Goal: Task Accomplishment & Management: Use online tool/utility

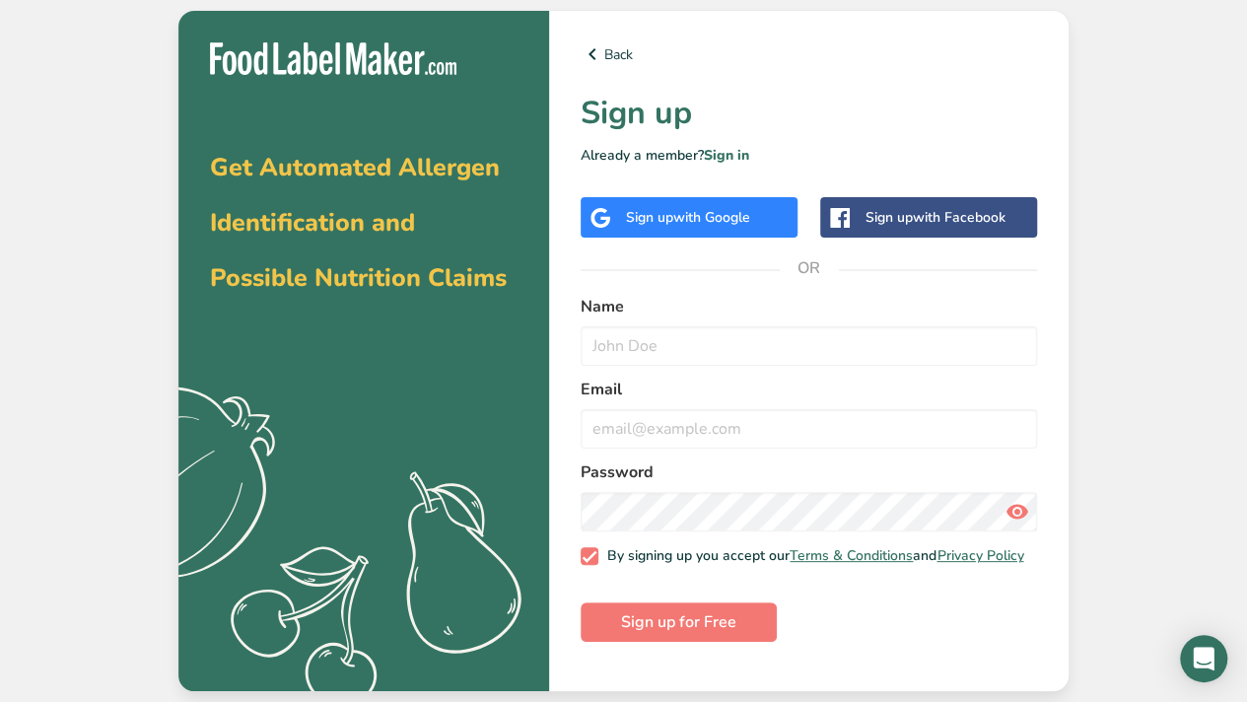
click at [724, 218] on span "with Google" at bounding box center [711, 217] width 77 height 19
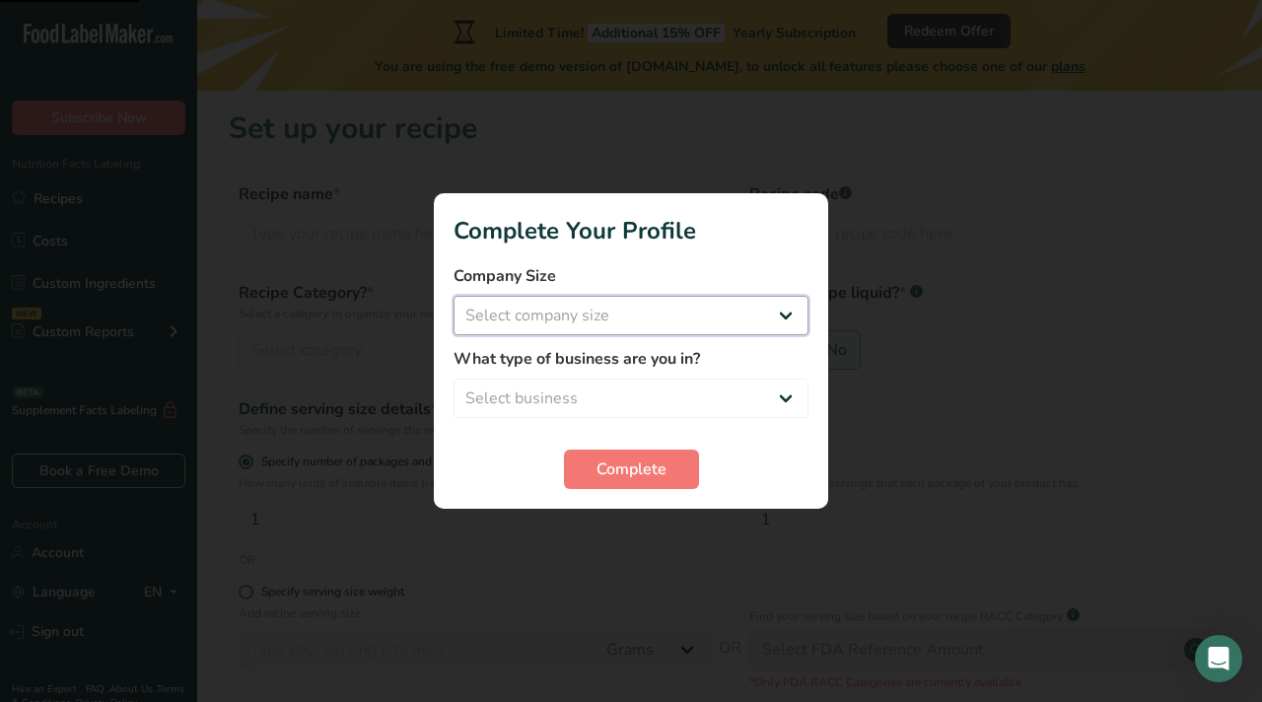
click at [625, 326] on select "Select company size Fewer than 10 Employees 10 to 50 Employees 51 to 500 Employ…" at bounding box center [631, 315] width 355 height 39
select select "1"
click at [454, 296] on select "Select company size Fewer than 10 Employees 10 to 50 Employees 51 to 500 Employ…" at bounding box center [631, 315] width 355 height 39
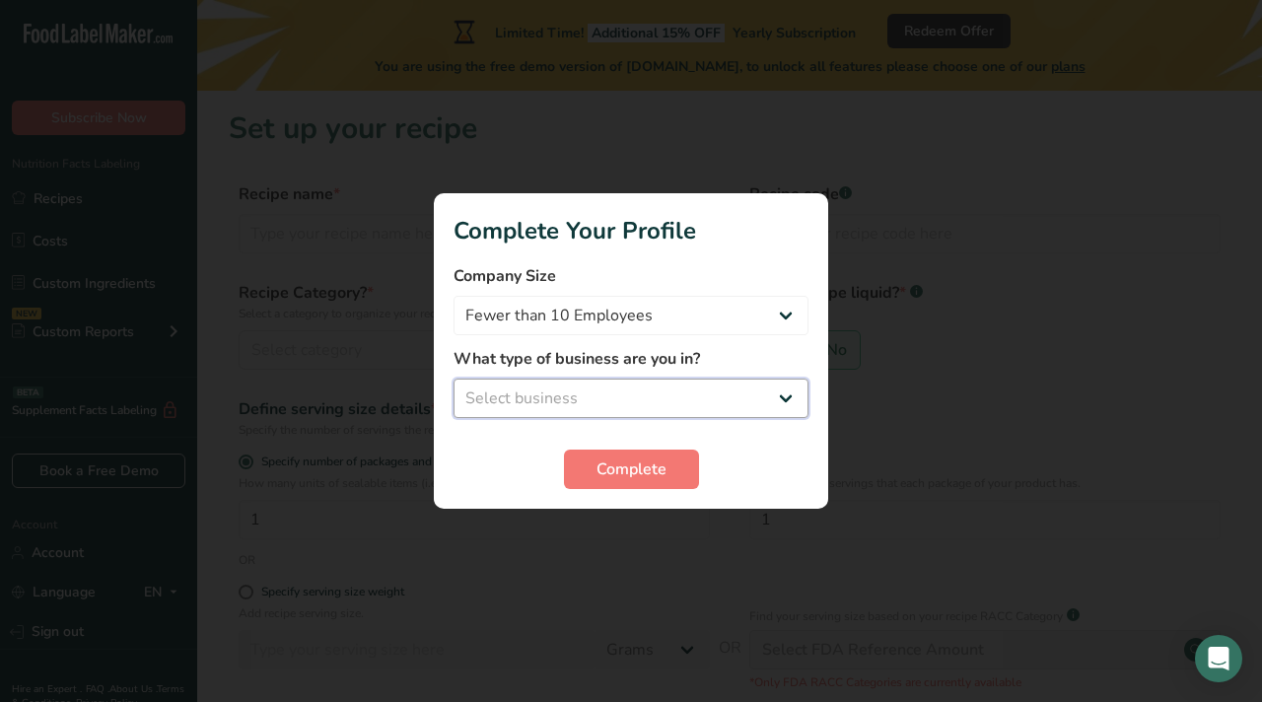
click at [627, 389] on select "Select business Packaged Food Manufacturer Restaurant & Cafe Bakery Meal Plans …" at bounding box center [631, 398] width 355 height 39
select select "4"
click at [454, 379] on select "Select business Packaged Food Manufacturer Restaurant & Cafe Bakery Meal Plans …" at bounding box center [631, 398] width 355 height 39
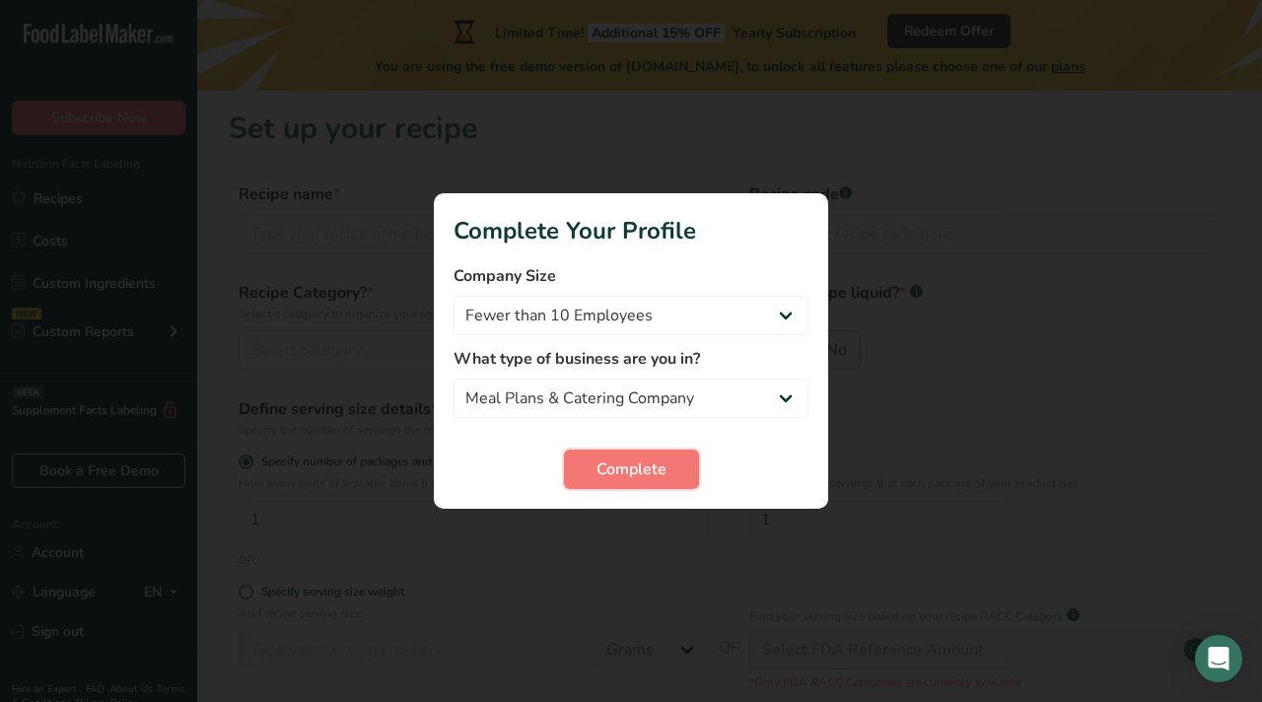
click at [627, 463] on span "Complete" at bounding box center [632, 470] width 70 height 24
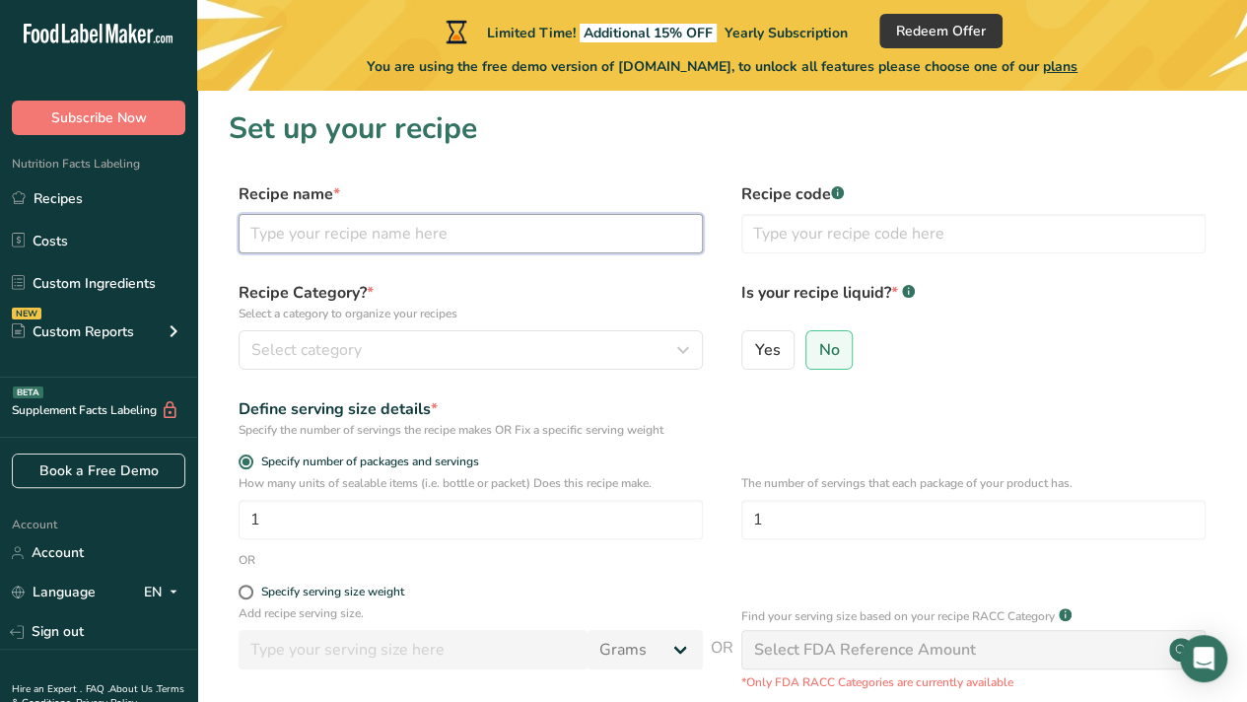
click at [402, 226] on input "text" at bounding box center [471, 233] width 464 height 39
type input "butter chicken"
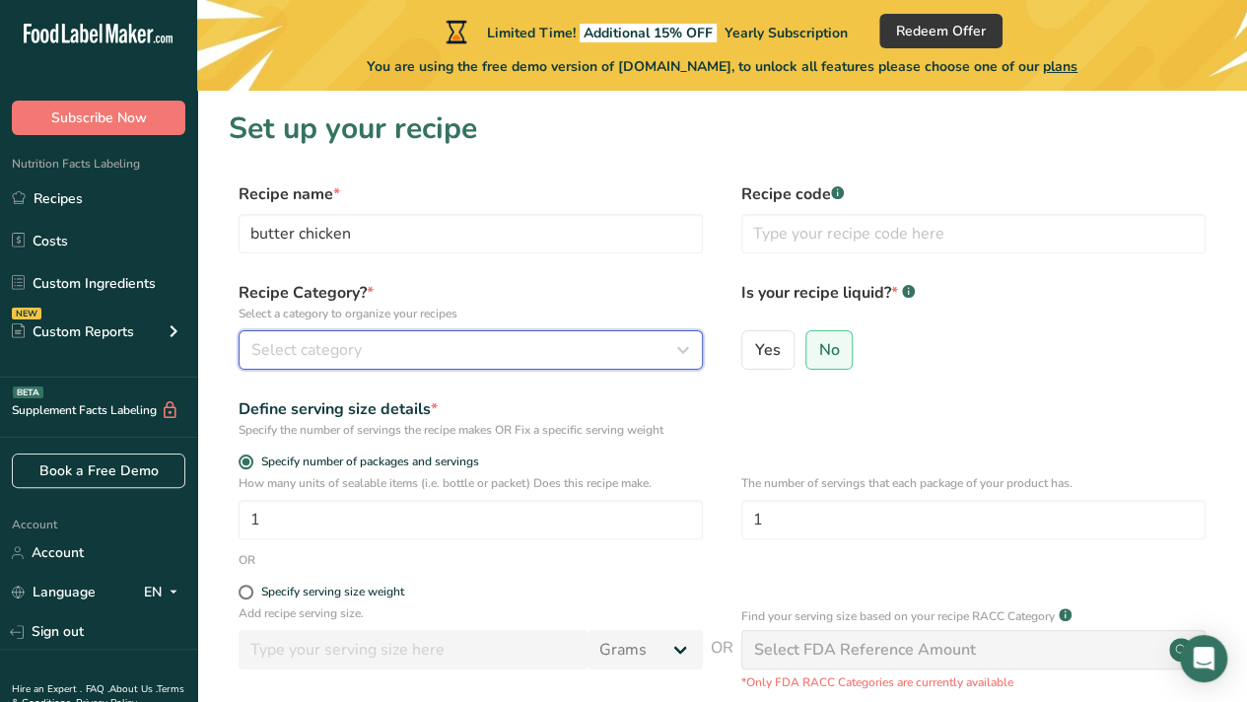
click at [391, 345] on div "Select category" at bounding box center [464, 350] width 427 height 24
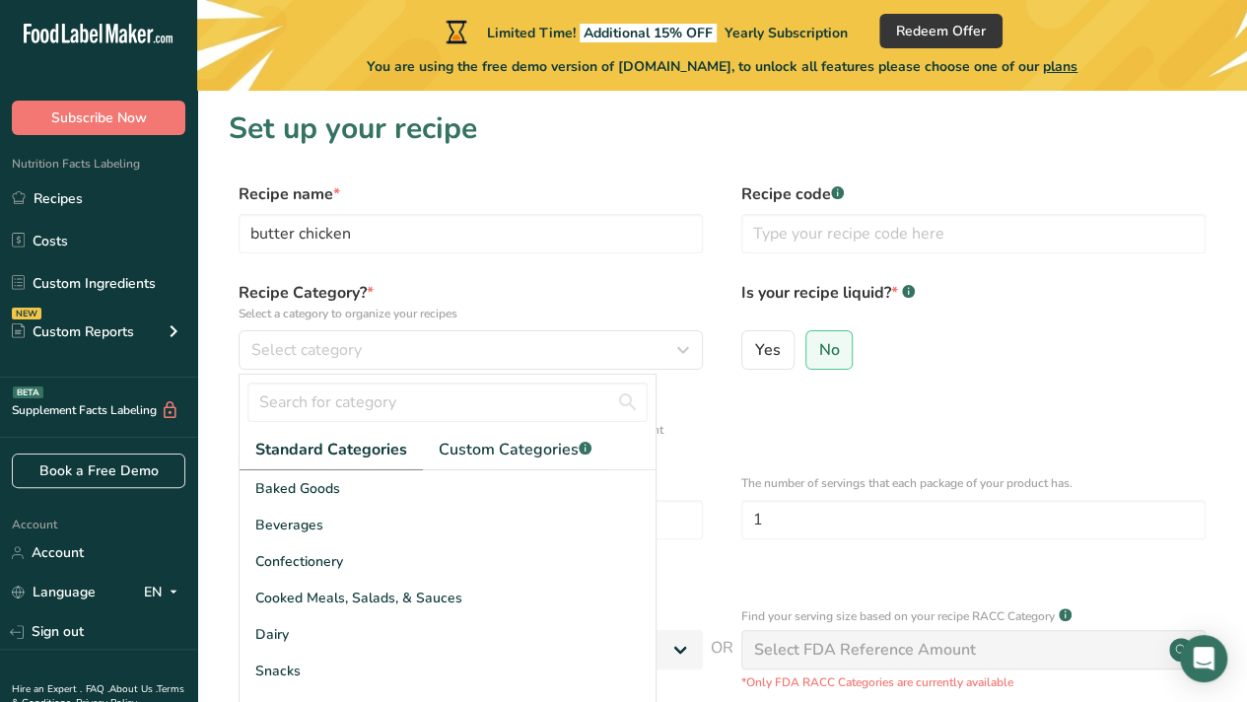
click at [382, 589] on span "Cooked Meals, Salads, & Sauces" at bounding box center [358, 598] width 207 height 21
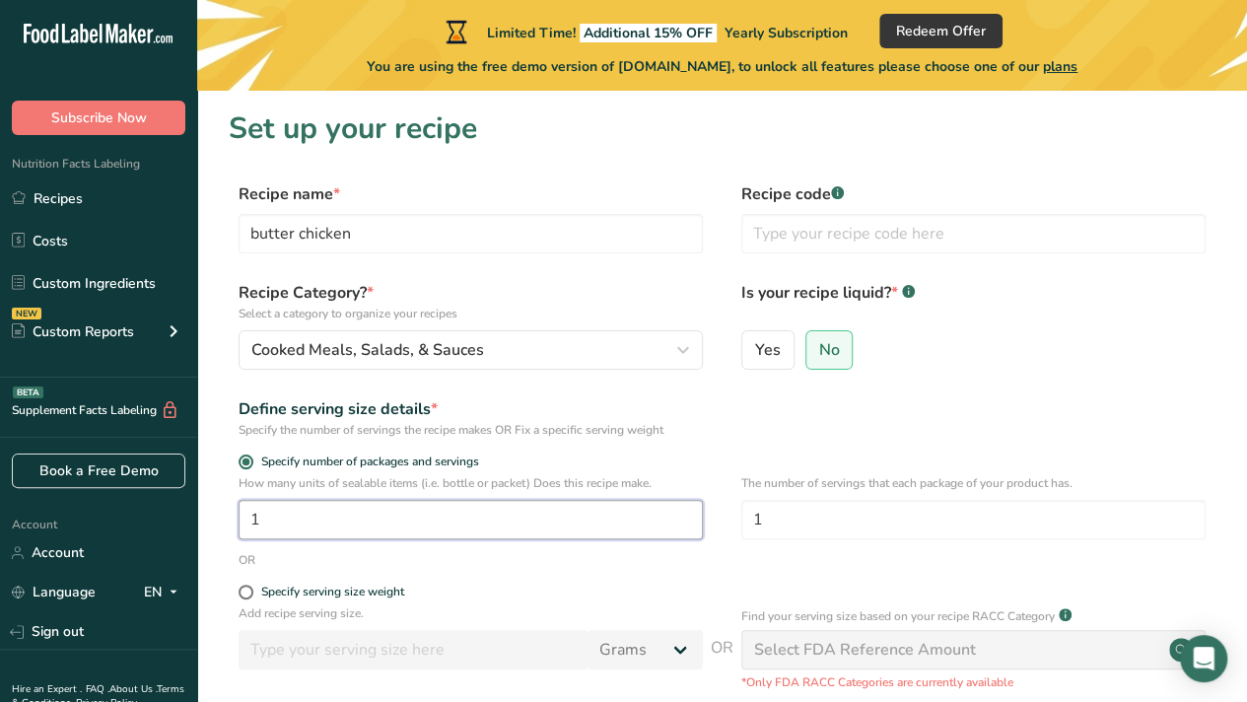
click at [335, 521] on input "1" at bounding box center [471, 519] width 464 height 39
type input "12"
click at [245, 593] on span at bounding box center [246, 592] width 15 height 15
click at [245, 593] on input "Specify serving size weight" at bounding box center [245, 592] width 13 height 13
radio input "true"
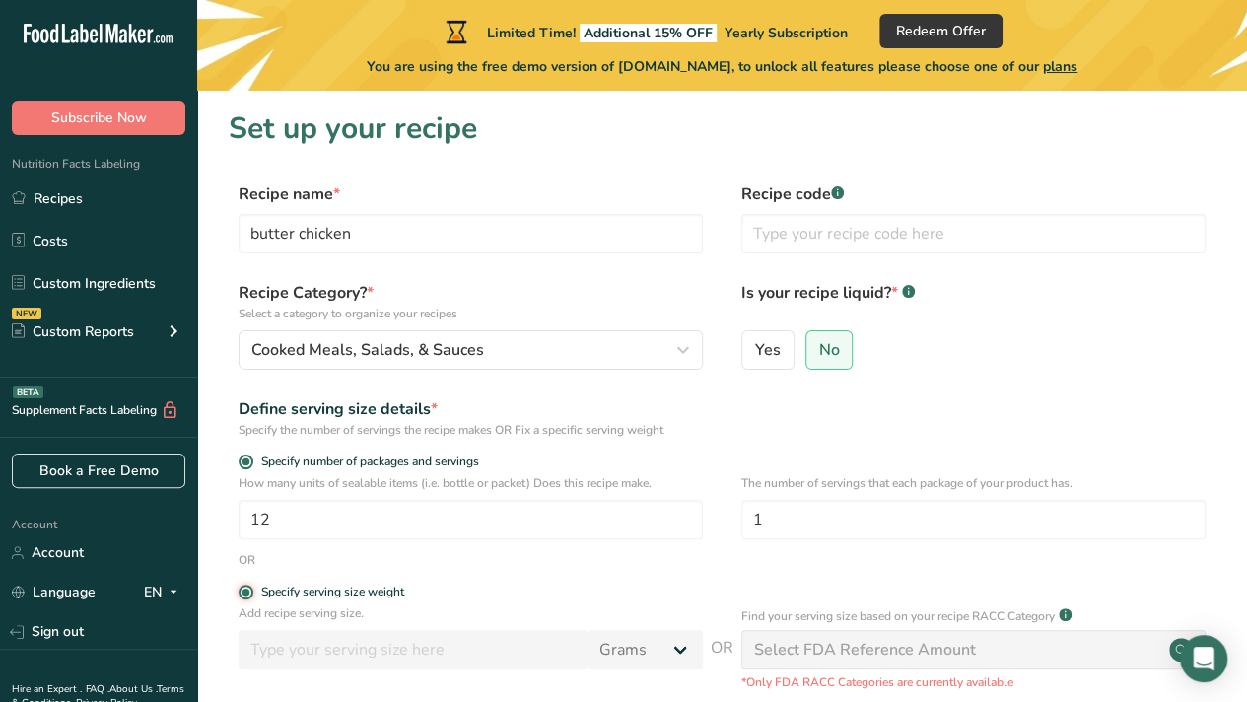
radio input "false"
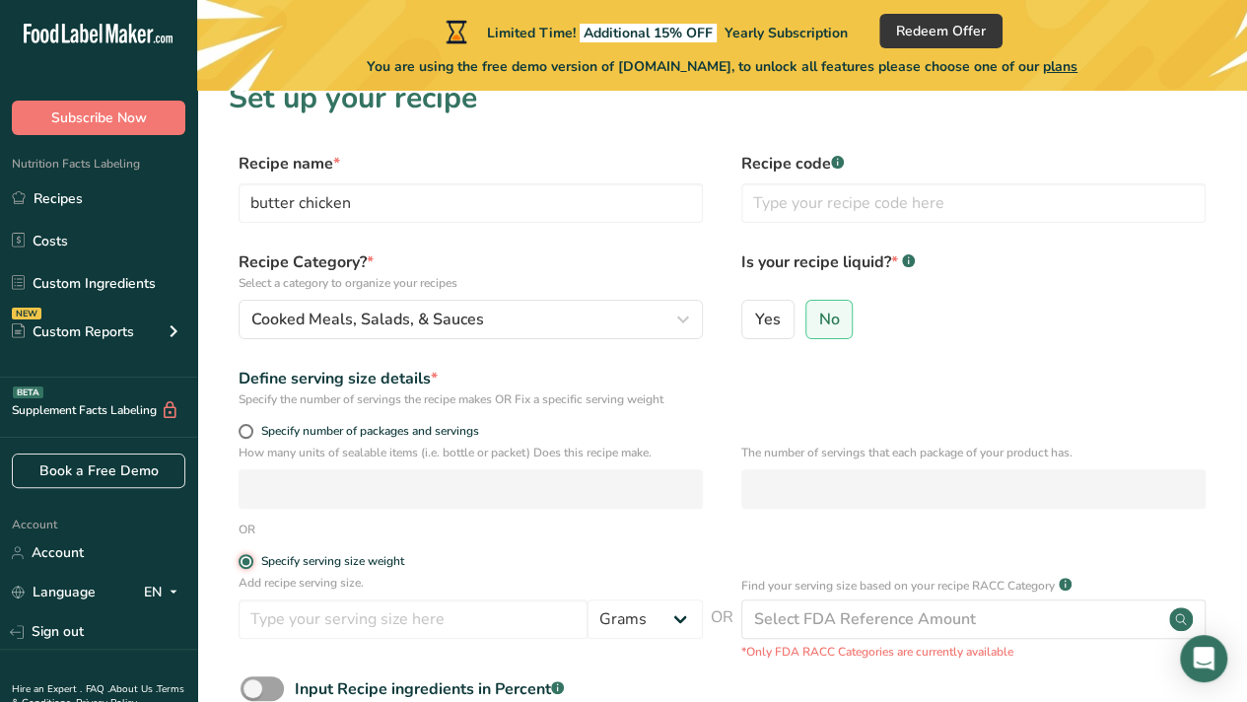
scroll to position [49, 0]
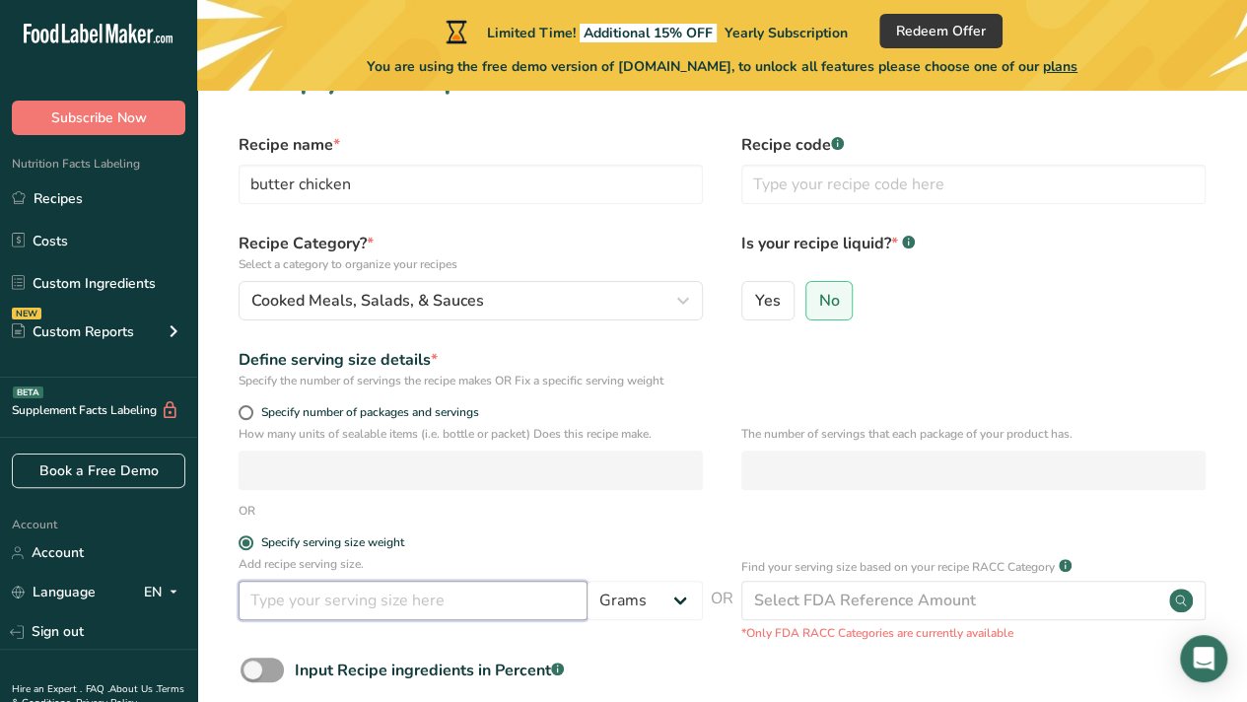
click at [386, 595] on input "number" at bounding box center [413, 600] width 349 height 39
type input "210"
click at [530, 549] on label "Specify serving size weight" at bounding box center [471, 542] width 464 height 15
click at [251, 549] on input "Specify serving size weight" at bounding box center [245, 542] width 13 height 13
click at [772, 306] on span "Yes" at bounding box center [768, 301] width 26 height 20
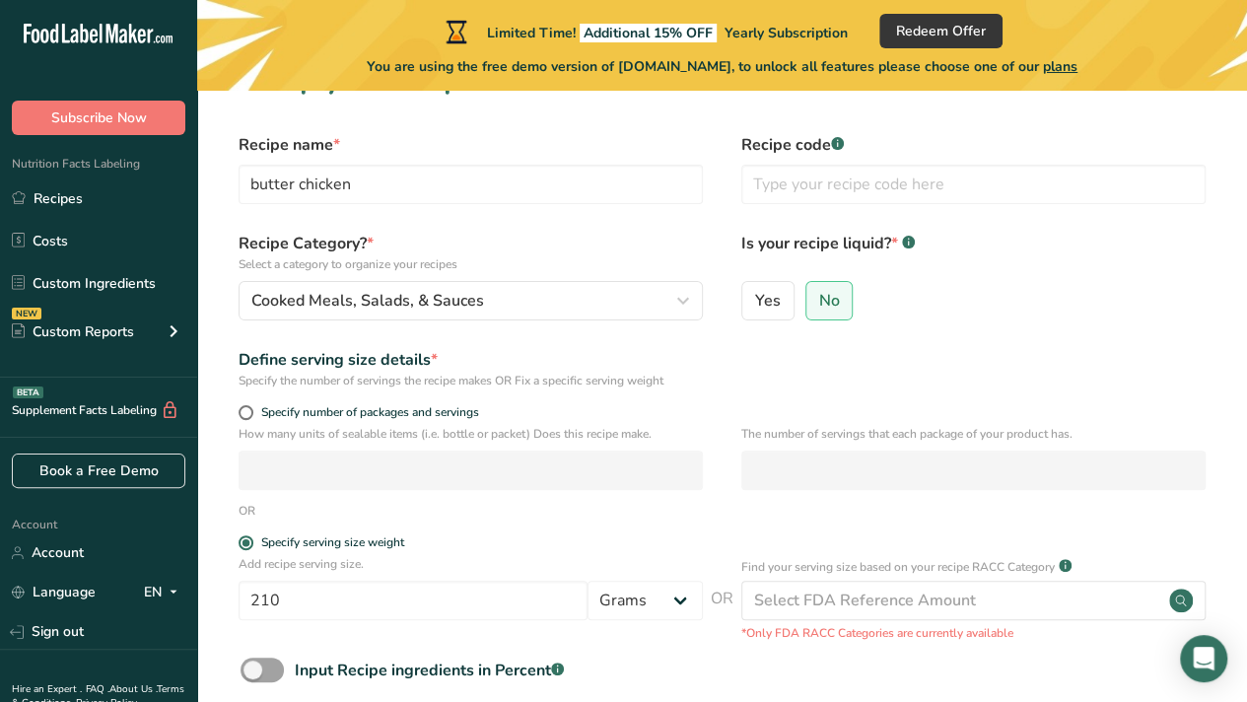
click at [755, 306] on input "Yes" at bounding box center [749, 300] width 13 height 13
radio input "true"
radio input "false"
select select "22"
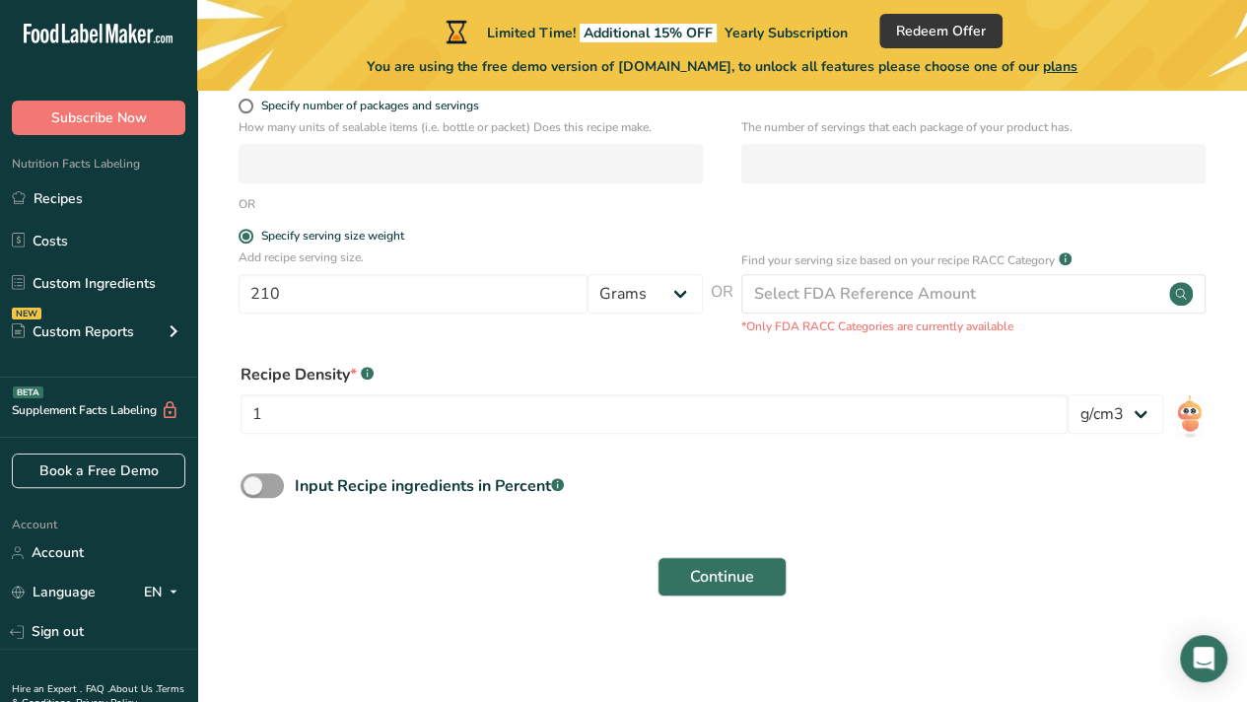
scroll to position [357, 0]
click at [718, 567] on span "Continue" at bounding box center [722, 576] width 64 height 24
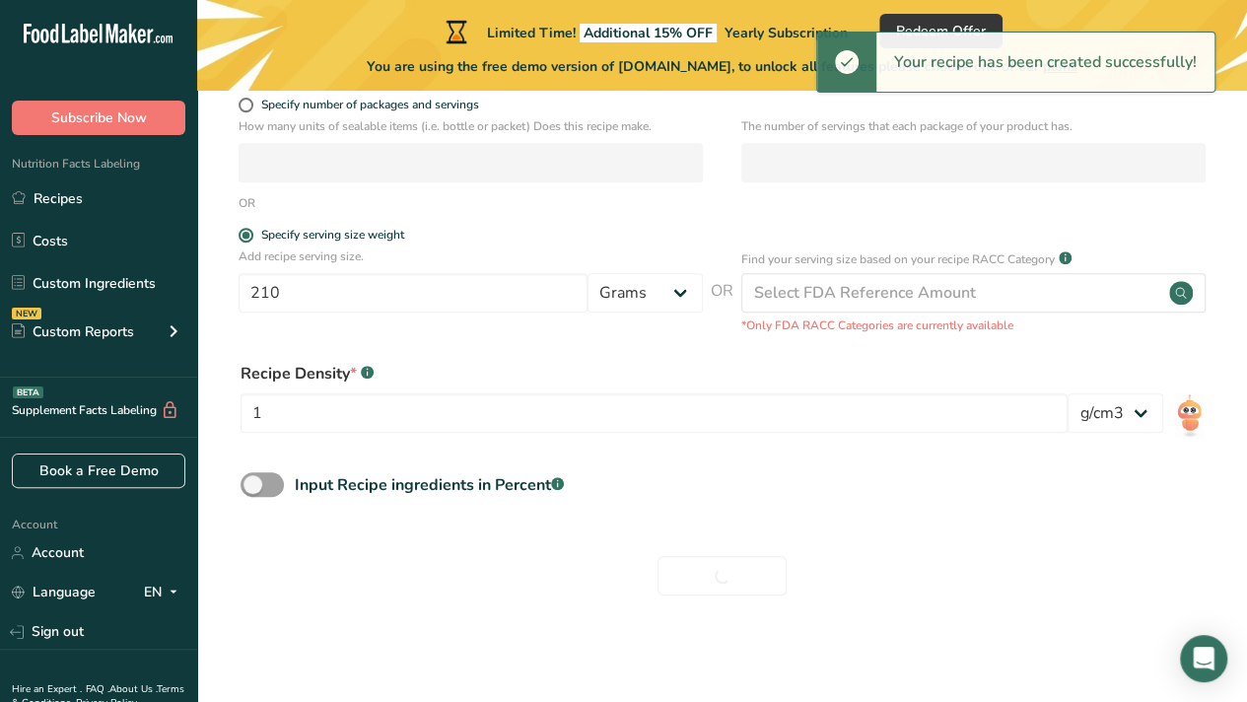
scroll to position [0, 0]
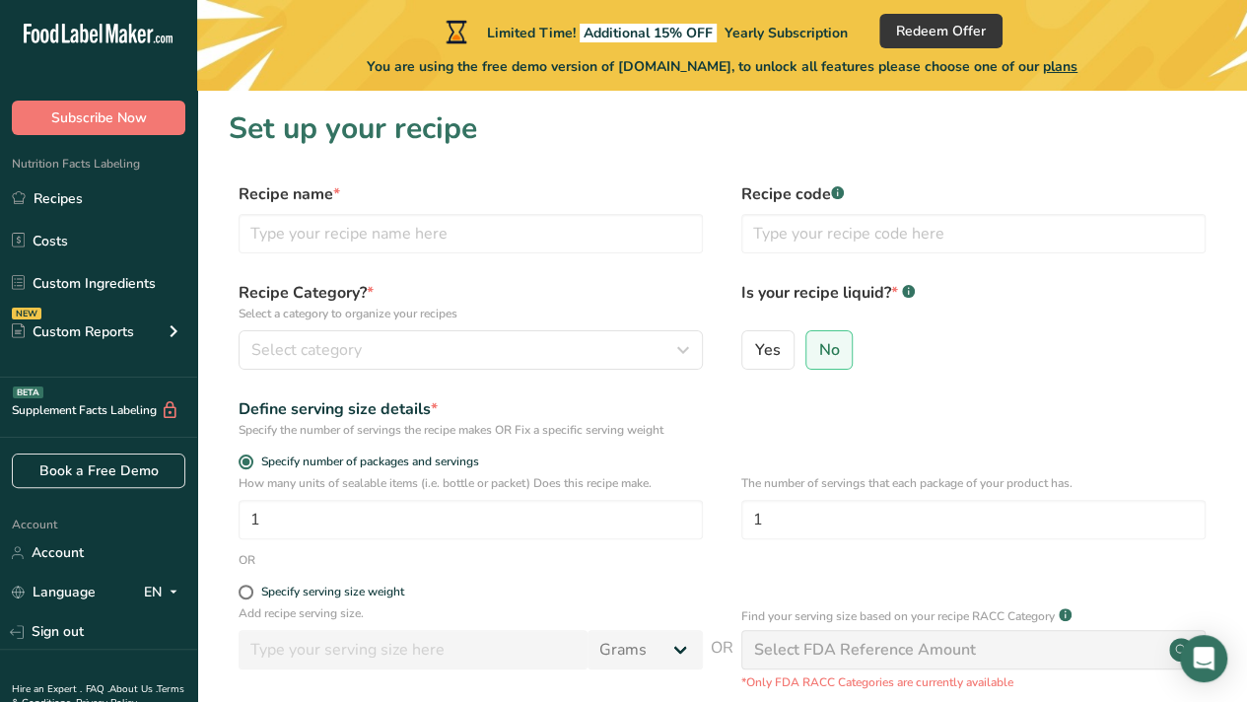
click at [821, 354] on span "No" at bounding box center [829, 350] width 21 height 20
click at [819, 354] on input "No" at bounding box center [813, 349] width 13 height 13
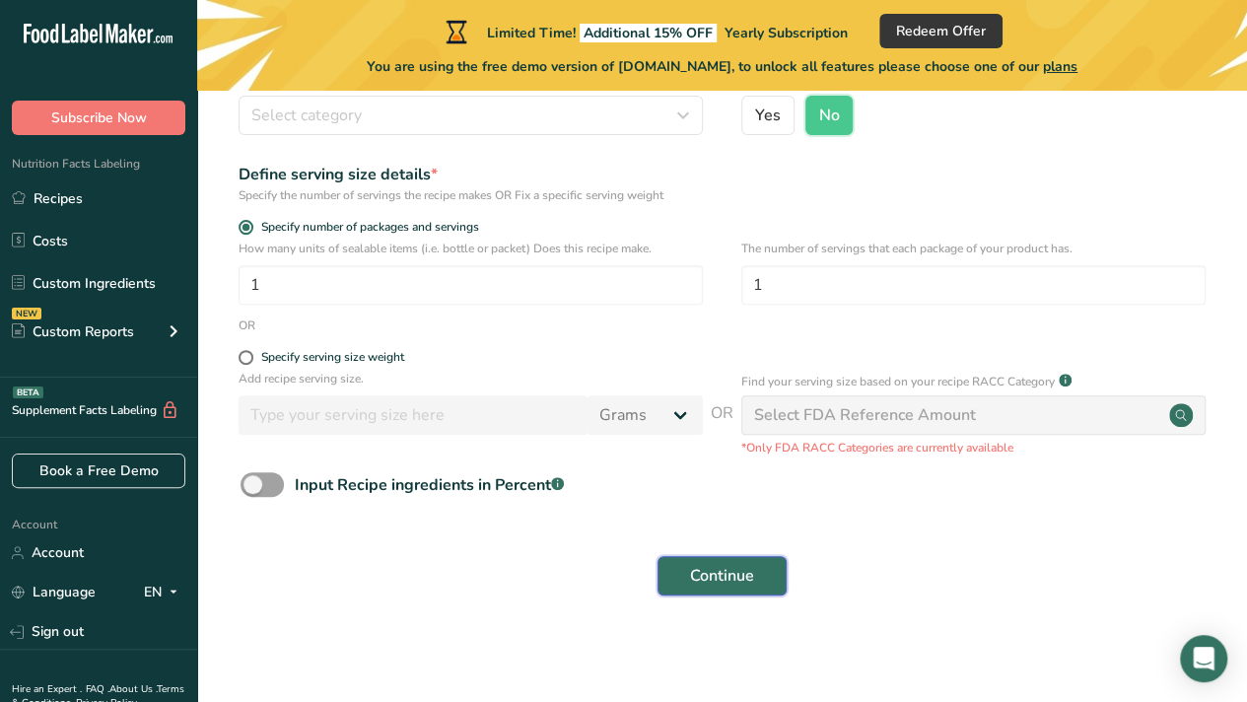
click at [736, 585] on span "Continue" at bounding box center [722, 576] width 64 height 24
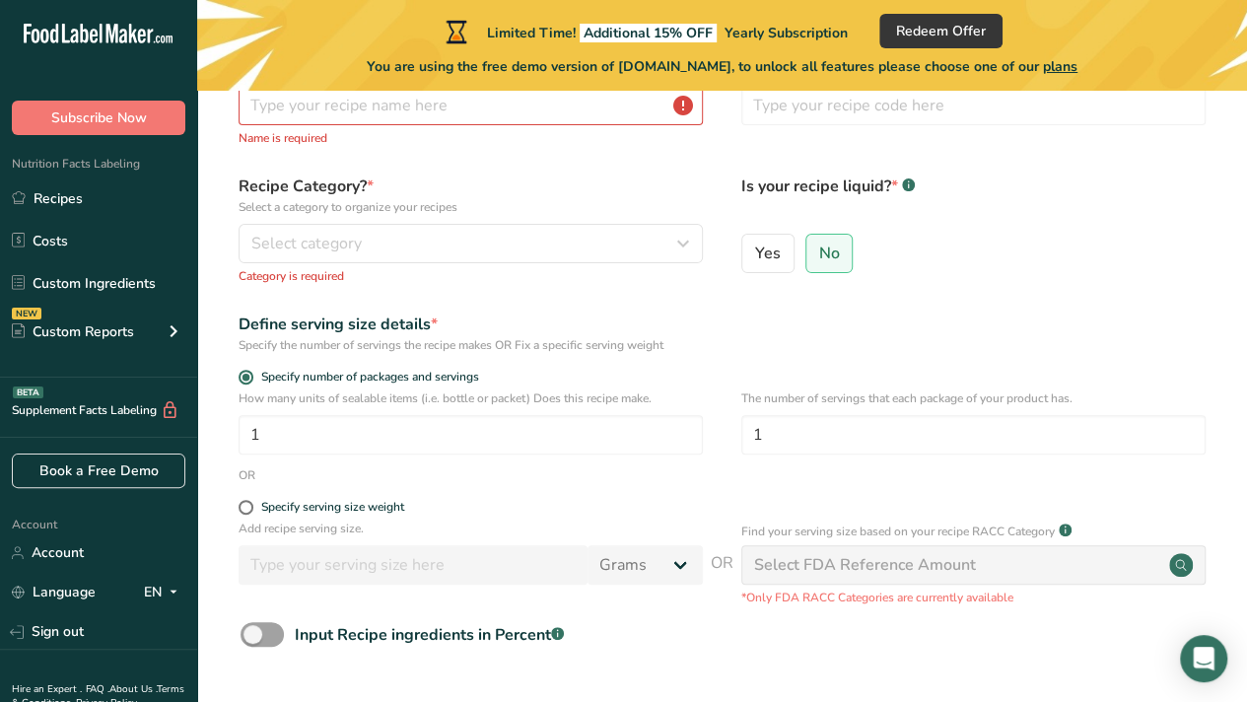
scroll to position [123, 0]
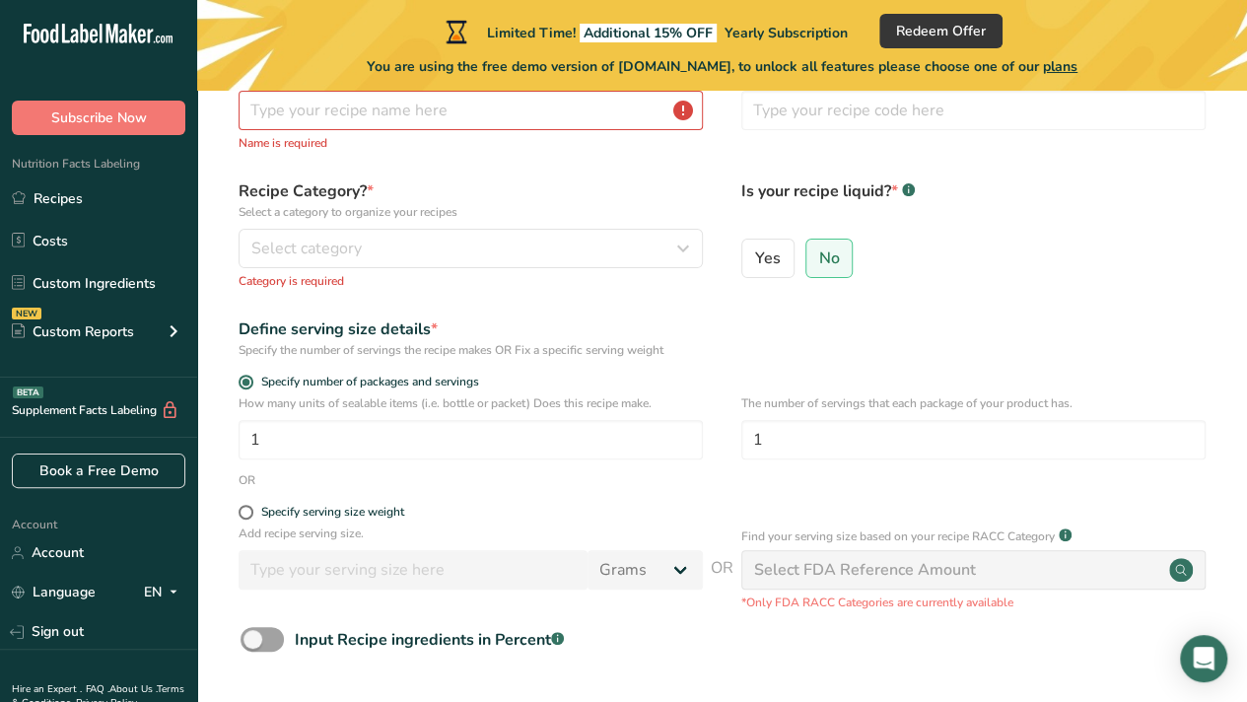
click at [239, 381] on span at bounding box center [246, 382] width 15 height 15
click at [239, 381] on input "Specify number of packages and servings" at bounding box center [245, 382] width 13 height 13
click at [318, 442] on input "1" at bounding box center [471, 439] width 464 height 39
click at [768, 249] on span "Yes" at bounding box center [768, 258] width 26 height 20
click at [755, 251] on input "Yes" at bounding box center [749, 257] width 13 height 13
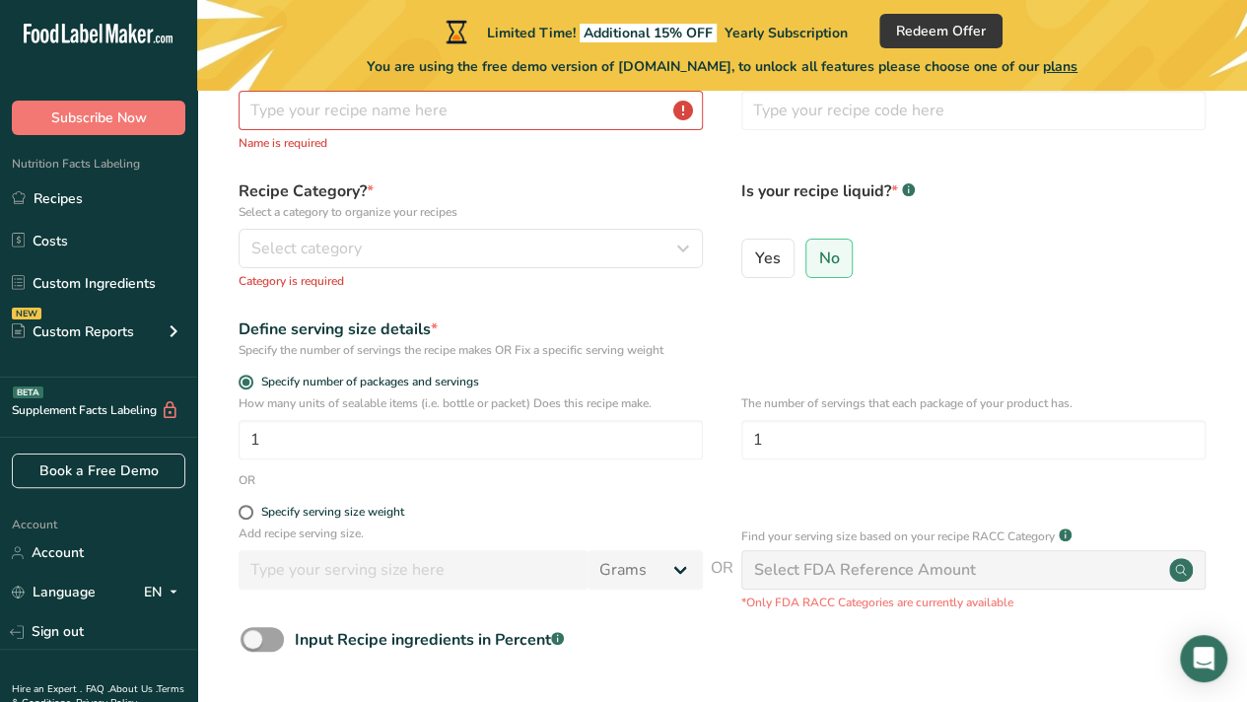
radio input "true"
radio input "false"
select select "22"
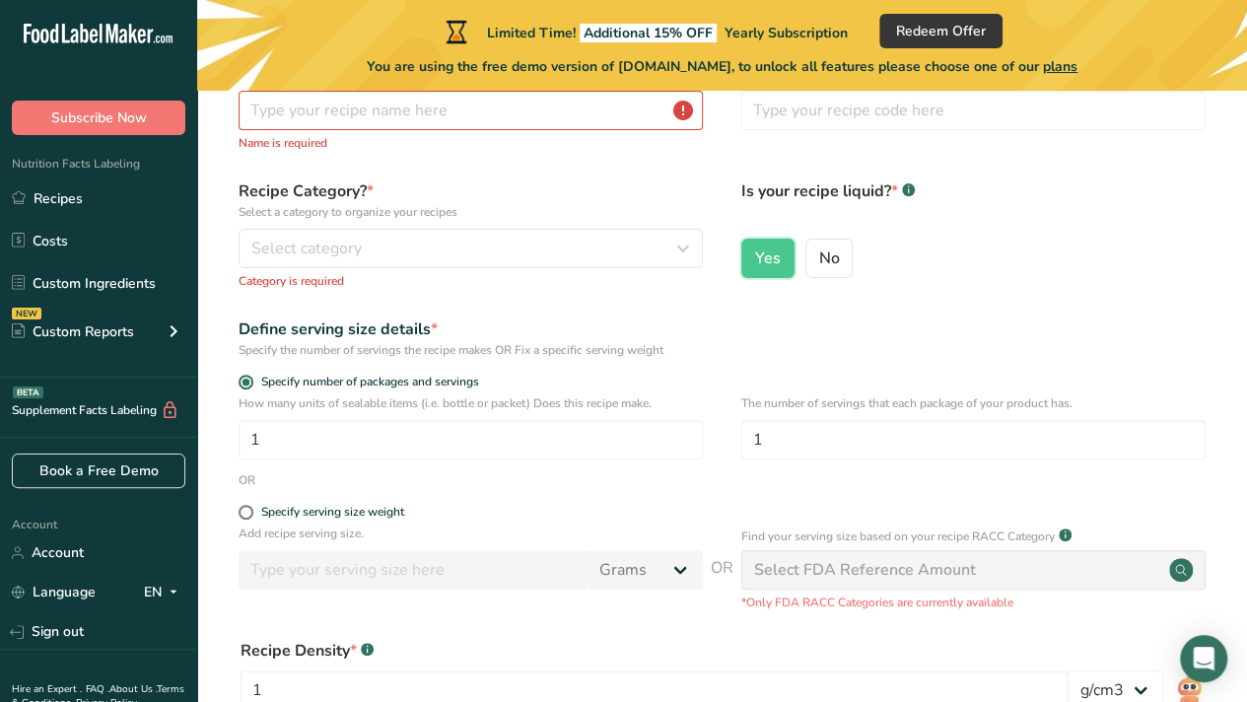
click at [828, 257] on span "No" at bounding box center [829, 258] width 21 height 20
click at [819, 257] on input "No" at bounding box center [813, 257] width 13 height 13
radio input "true"
radio input "false"
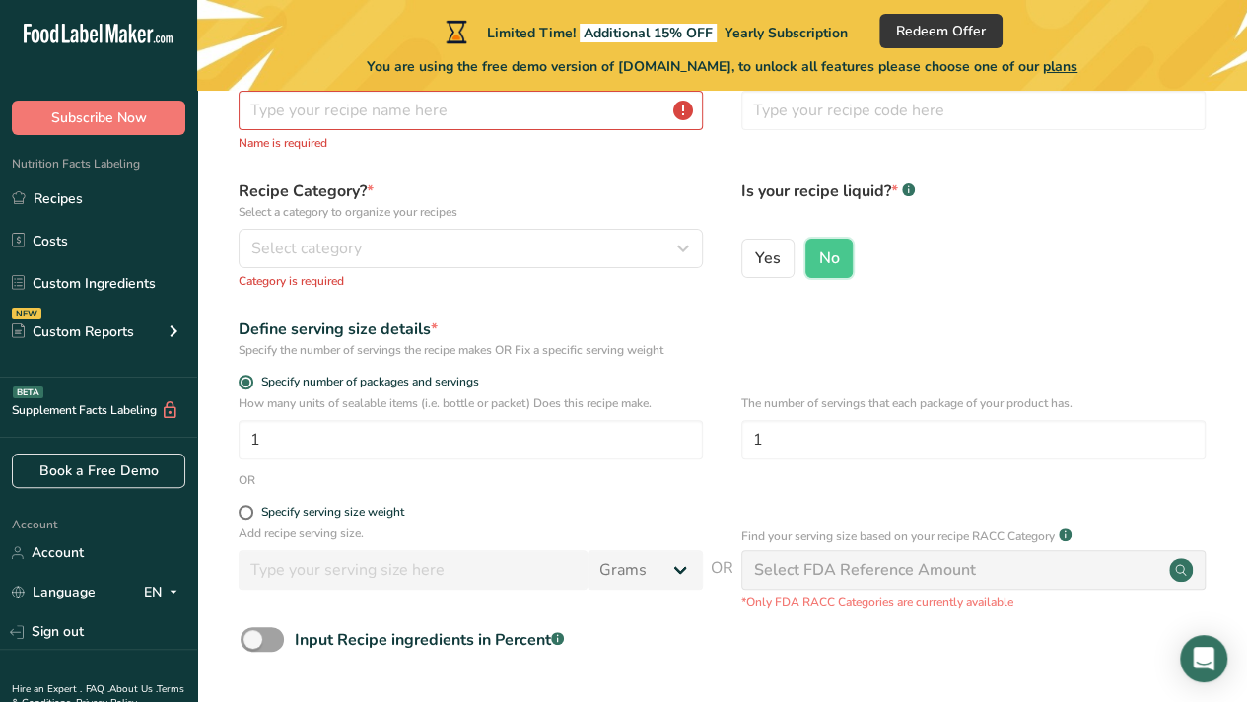
scroll to position [0, 0]
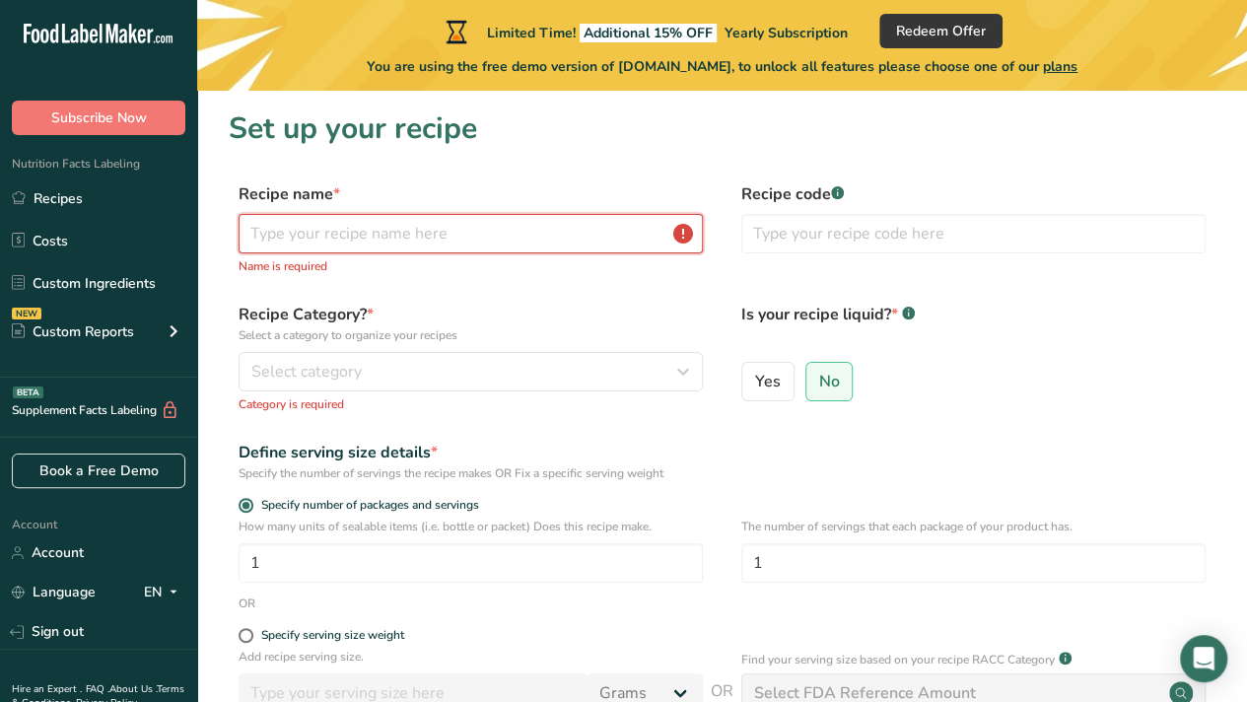
click at [363, 229] on input "text" at bounding box center [471, 233] width 464 height 39
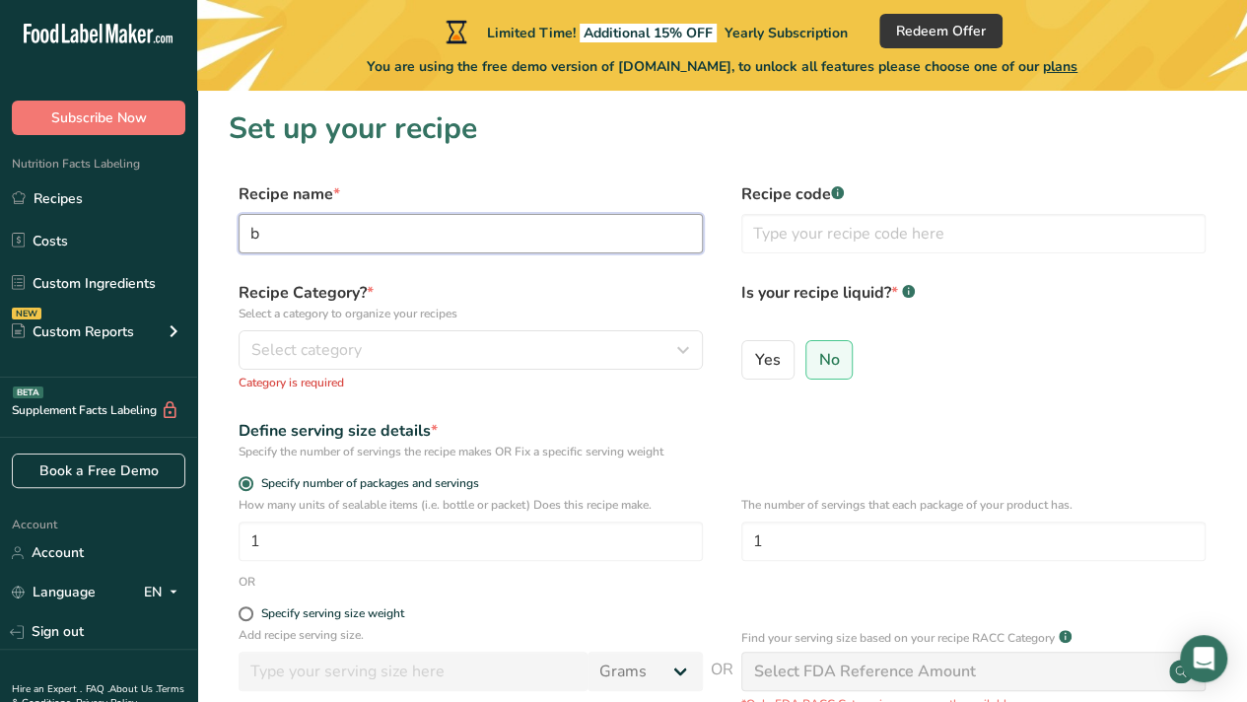
type input "butter chicken"
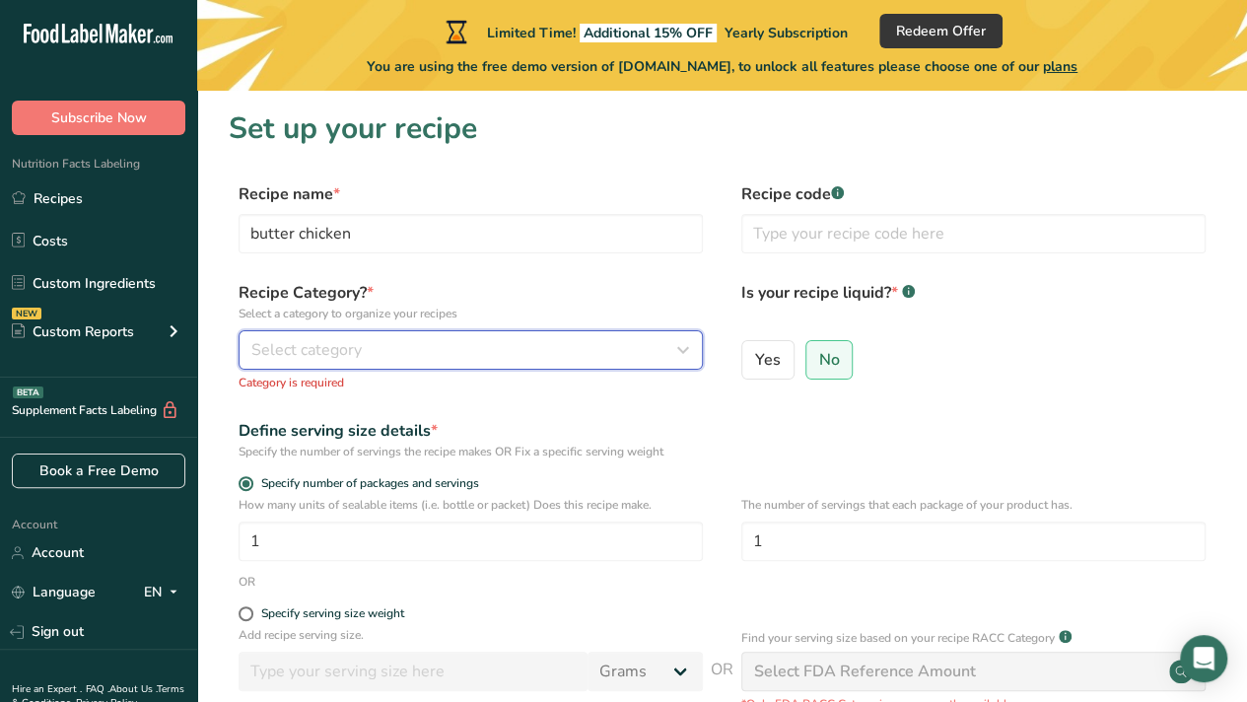
click at [395, 351] on div "Select category" at bounding box center [464, 350] width 427 height 24
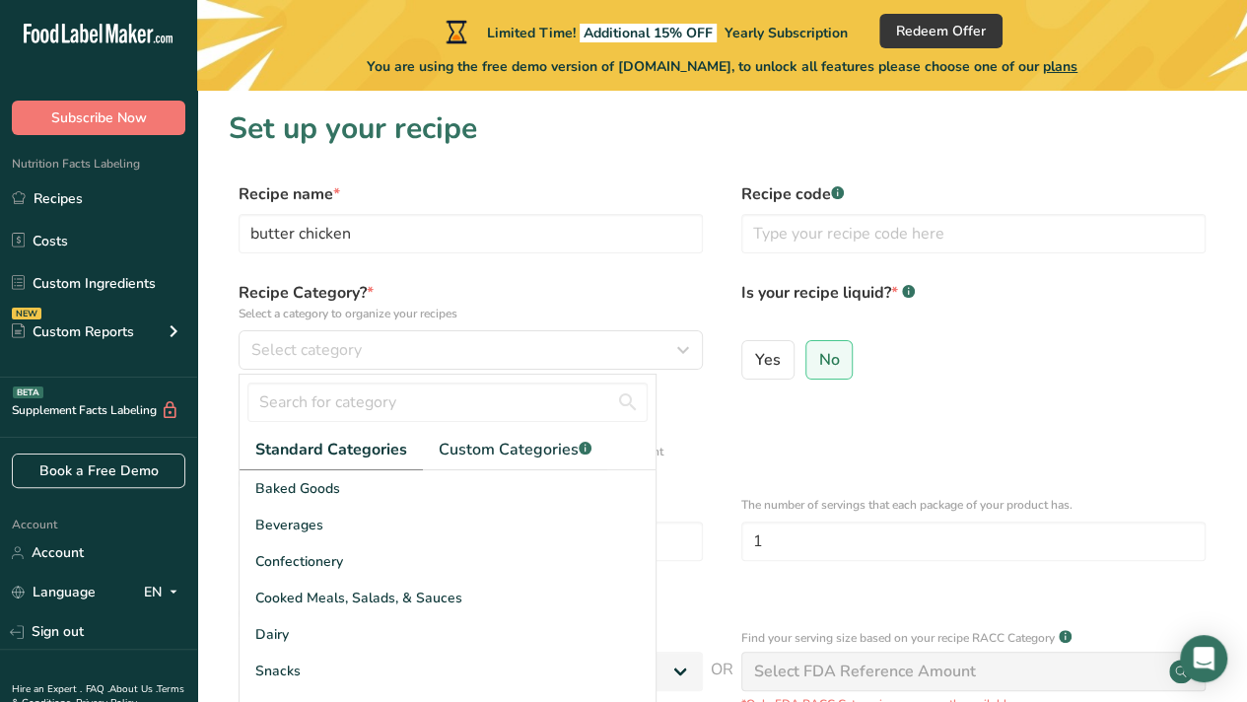
click at [350, 591] on span "Cooked Meals, Salads, & Sauces" at bounding box center [358, 598] width 207 height 21
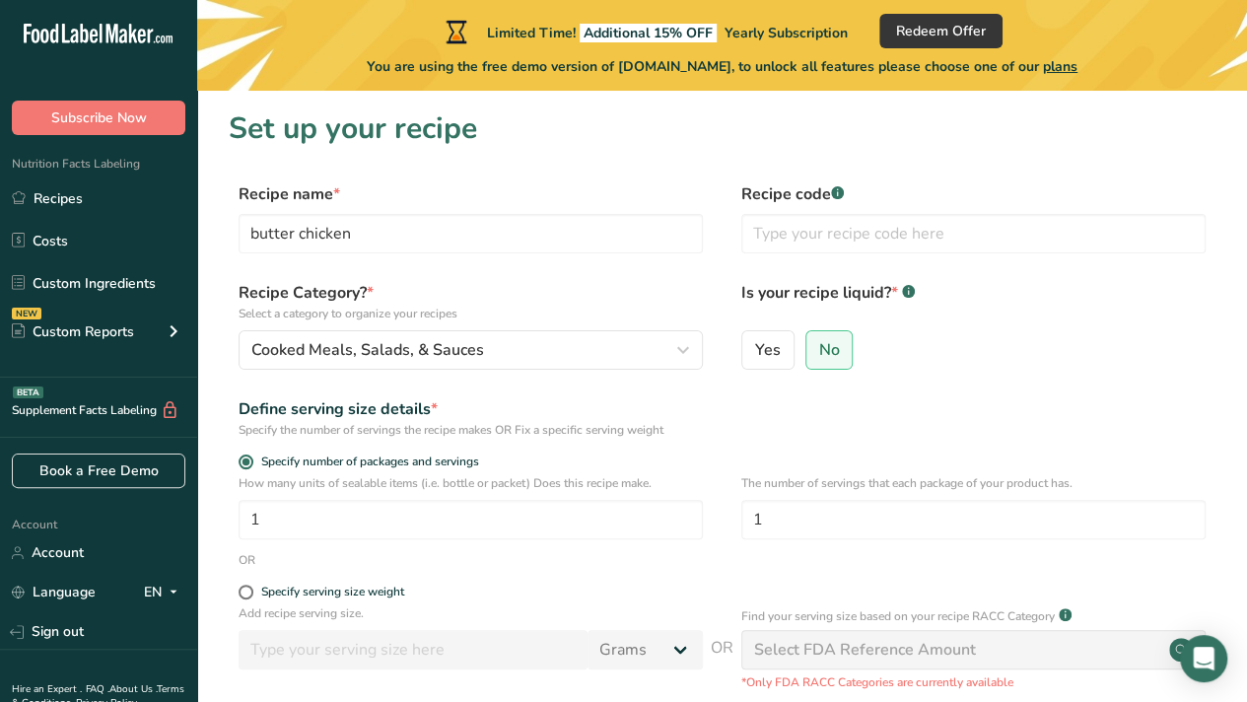
click at [267, 464] on span "Specify number of packages and servings" at bounding box center [366, 462] width 226 height 15
click at [251, 464] on input "Specify number of packages and servings" at bounding box center [245, 462] width 13 height 13
click at [249, 464] on span at bounding box center [246, 462] width 15 height 15
click at [249, 464] on input "Specify number of packages and servings" at bounding box center [245, 462] width 13 height 13
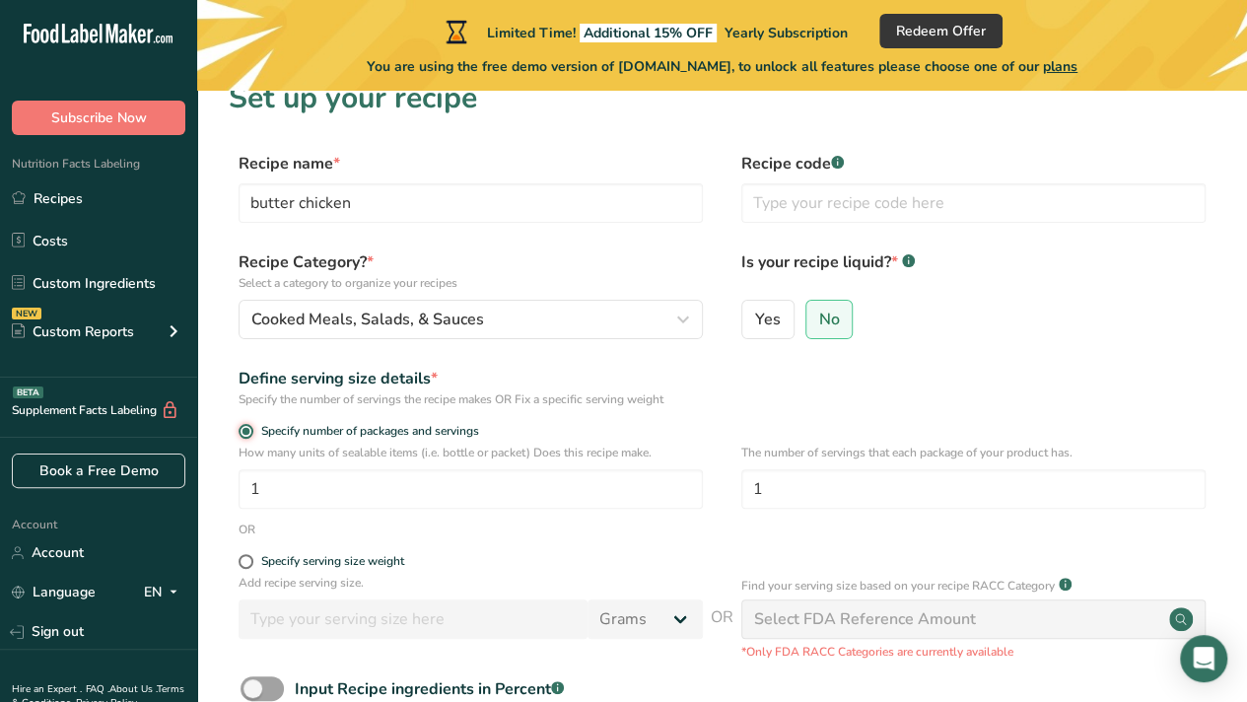
scroll to position [30, 0]
click at [244, 561] on span at bounding box center [246, 562] width 15 height 15
click at [244, 561] on input "Specify serving size weight" at bounding box center [245, 562] width 13 height 13
radio input "true"
radio input "false"
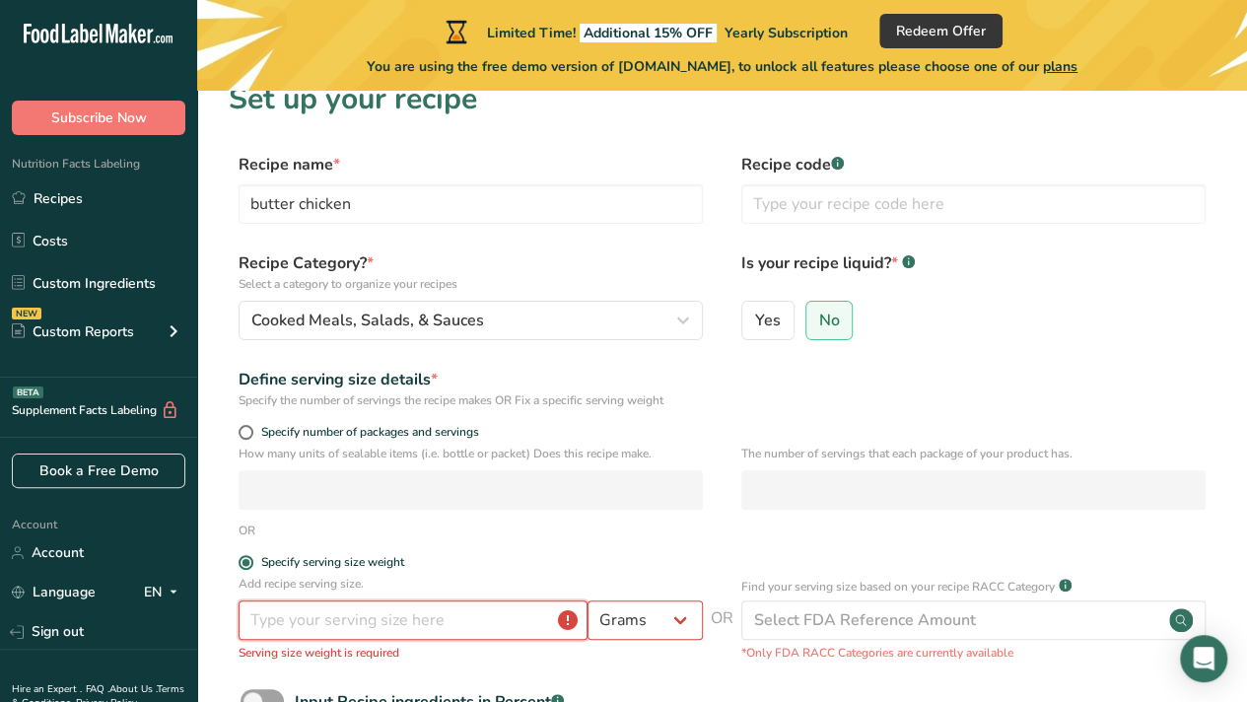
click at [357, 622] on input "number" at bounding box center [413, 620] width 349 height 39
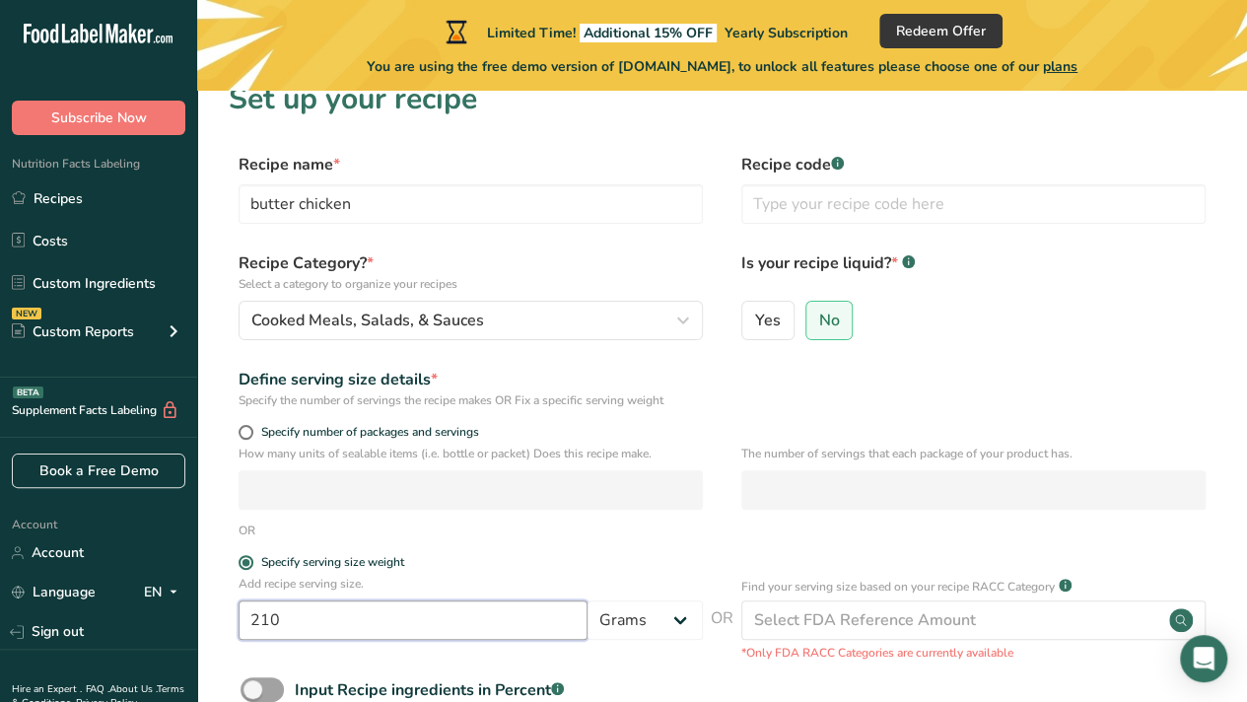
type input "210"
click at [929, 348] on div "Yes No" at bounding box center [974, 326] width 464 height 51
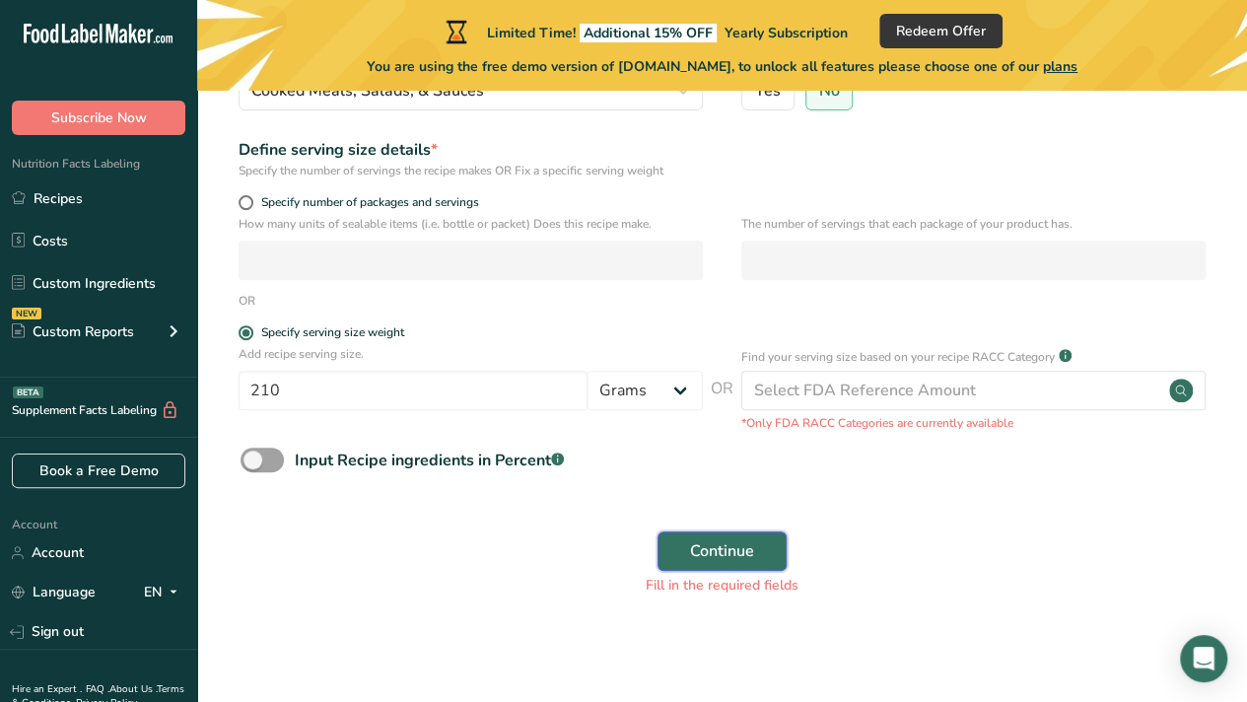
click at [726, 553] on span "Continue" at bounding box center [722, 551] width 64 height 24
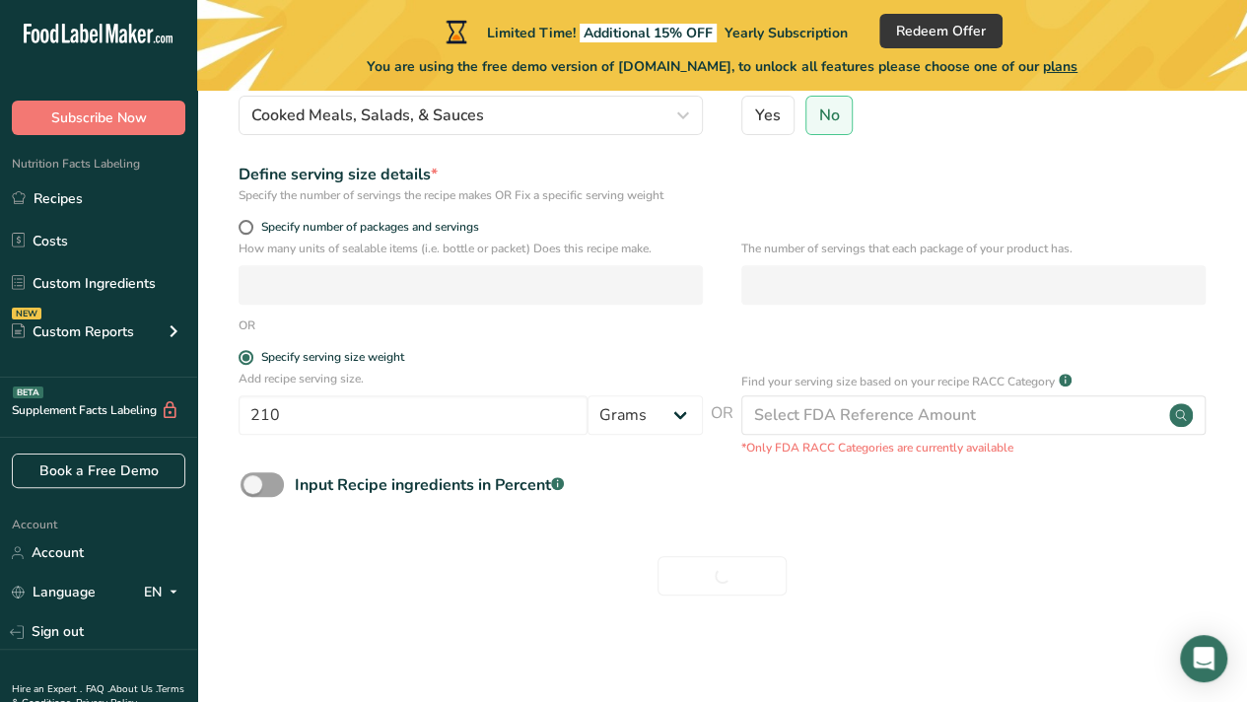
scroll to position [235, 0]
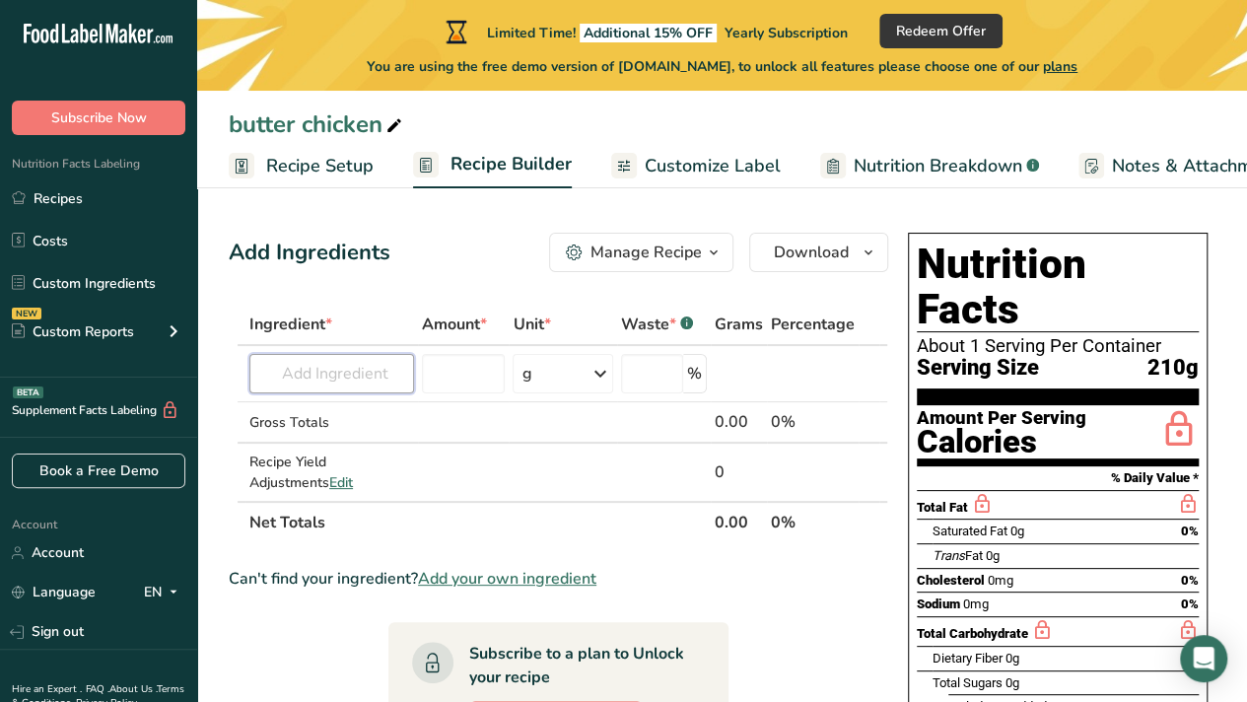
click at [345, 372] on input "text" at bounding box center [331, 373] width 165 height 39
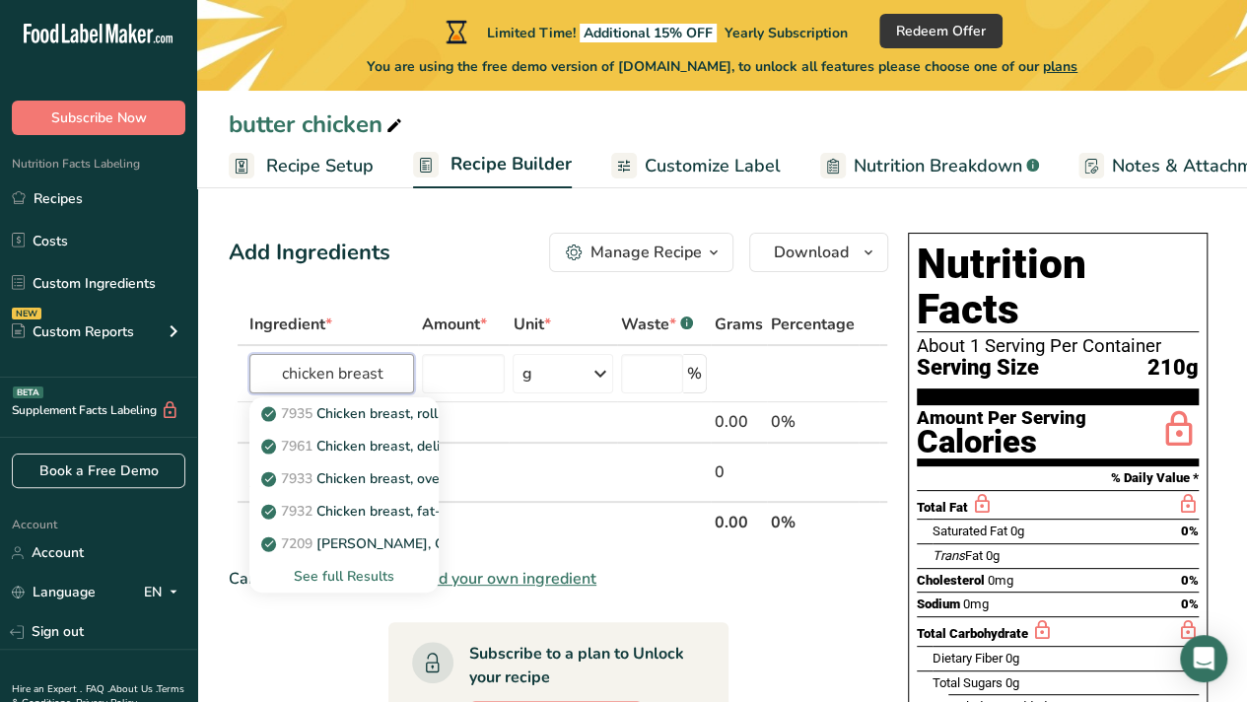
type input "chicken breast"
click at [340, 570] on div "See full Results" at bounding box center [344, 576] width 158 height 21
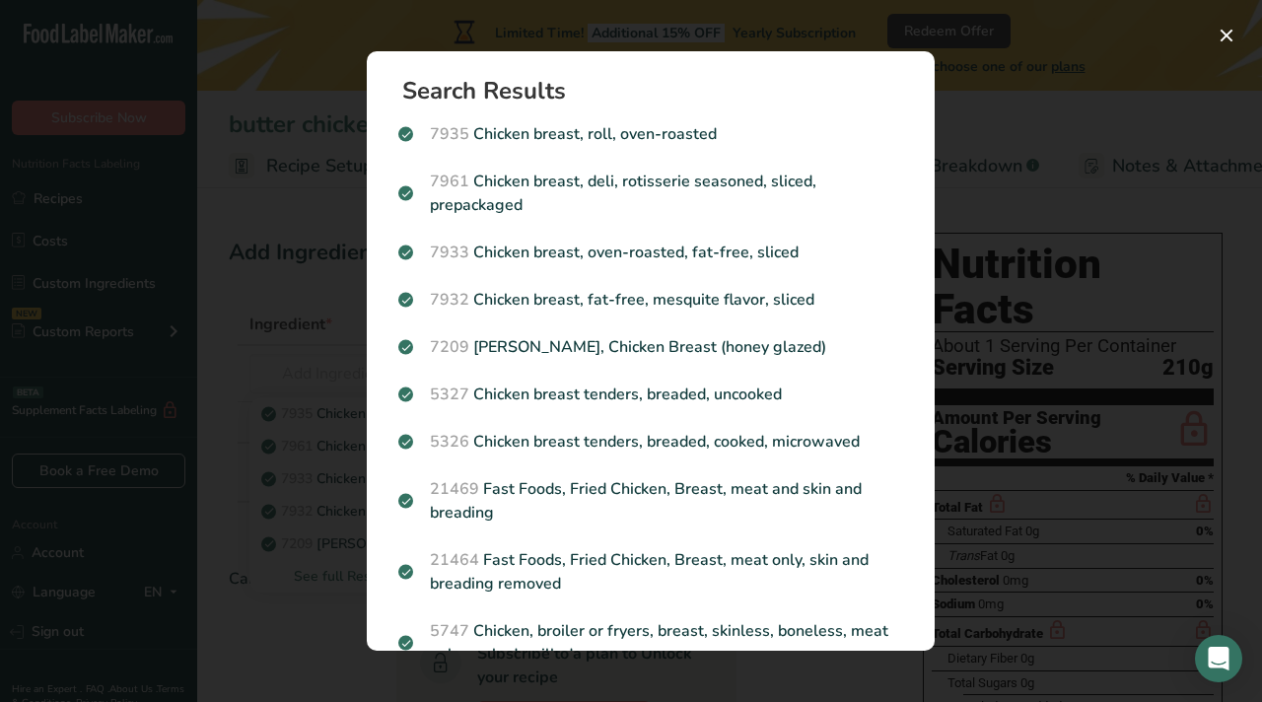
click at [688, 131] on p "7935 Chicken breast, roll, oven-roasted" at bounding box center [650, 134] width 505 height 24
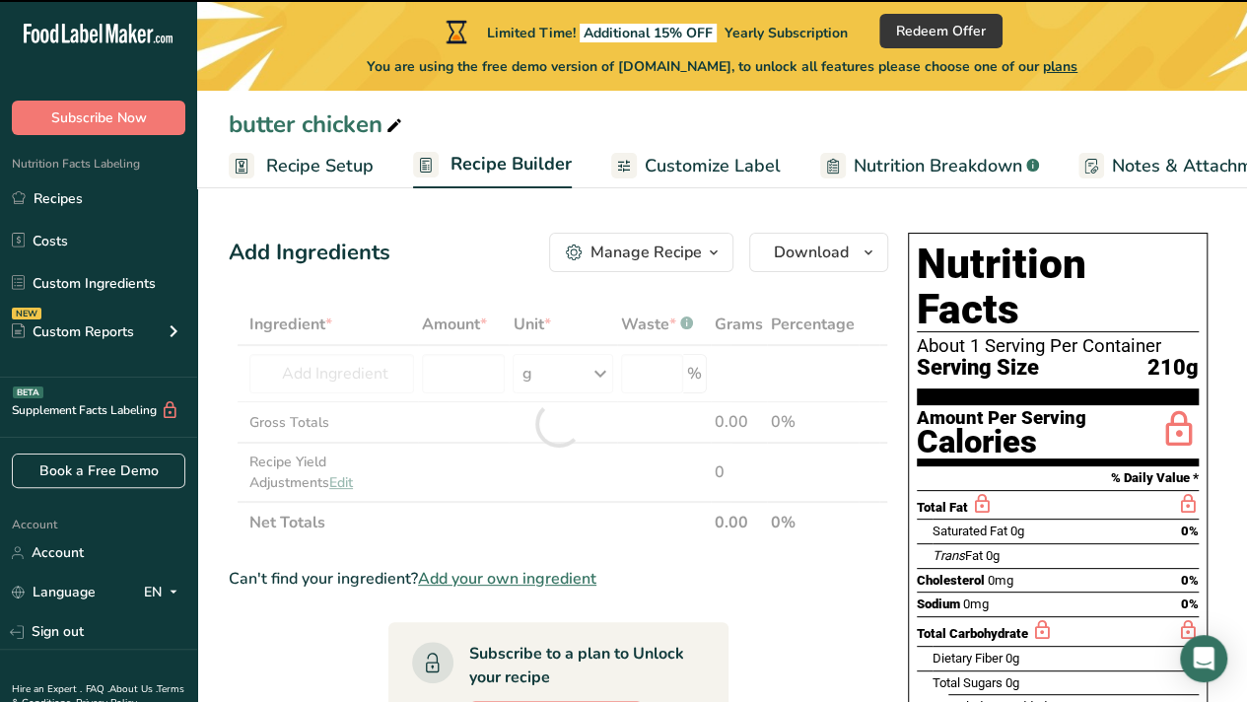
type input "0"
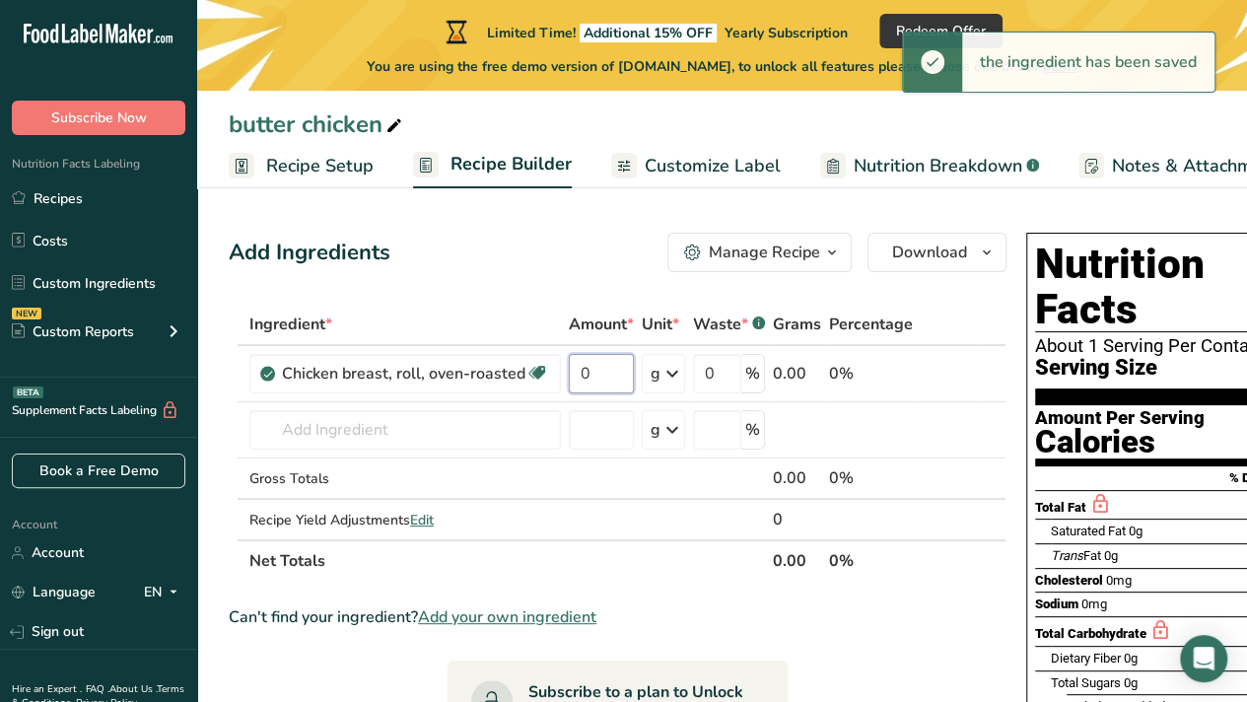
click at [609, 375] on input "0" at bounding box center [601, 373] width 65 height 39
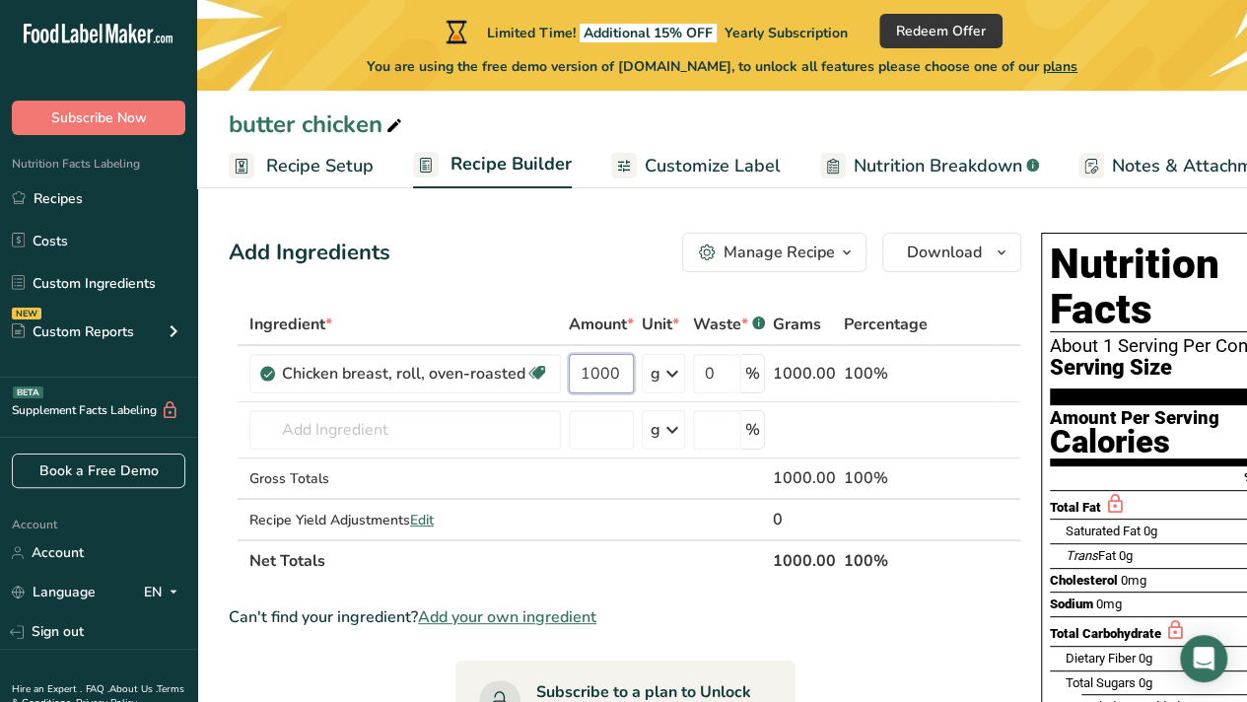
type input "1000"
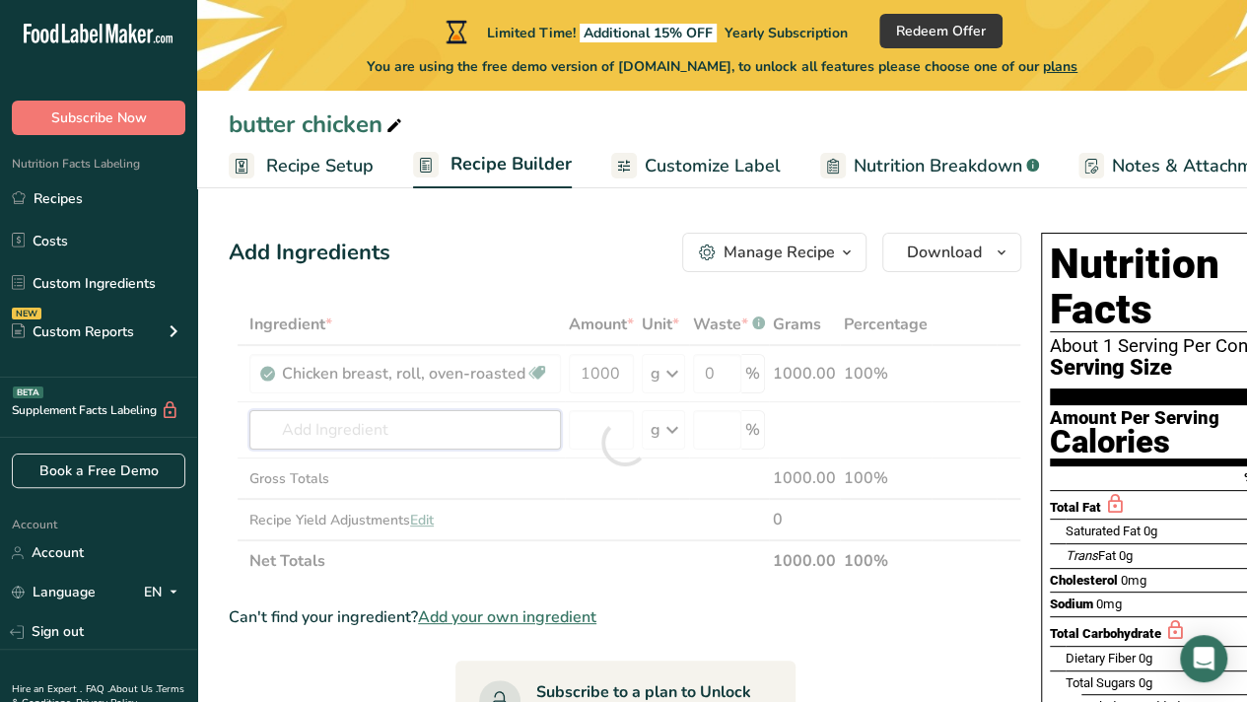
click at [382, 438] on div "Ingredient * Amount * Unit * Waste * .a-a{fill:#347362;}.b-a{fill:#fff;} Grams …" at bounding box center [625, 443] width 793 height 278
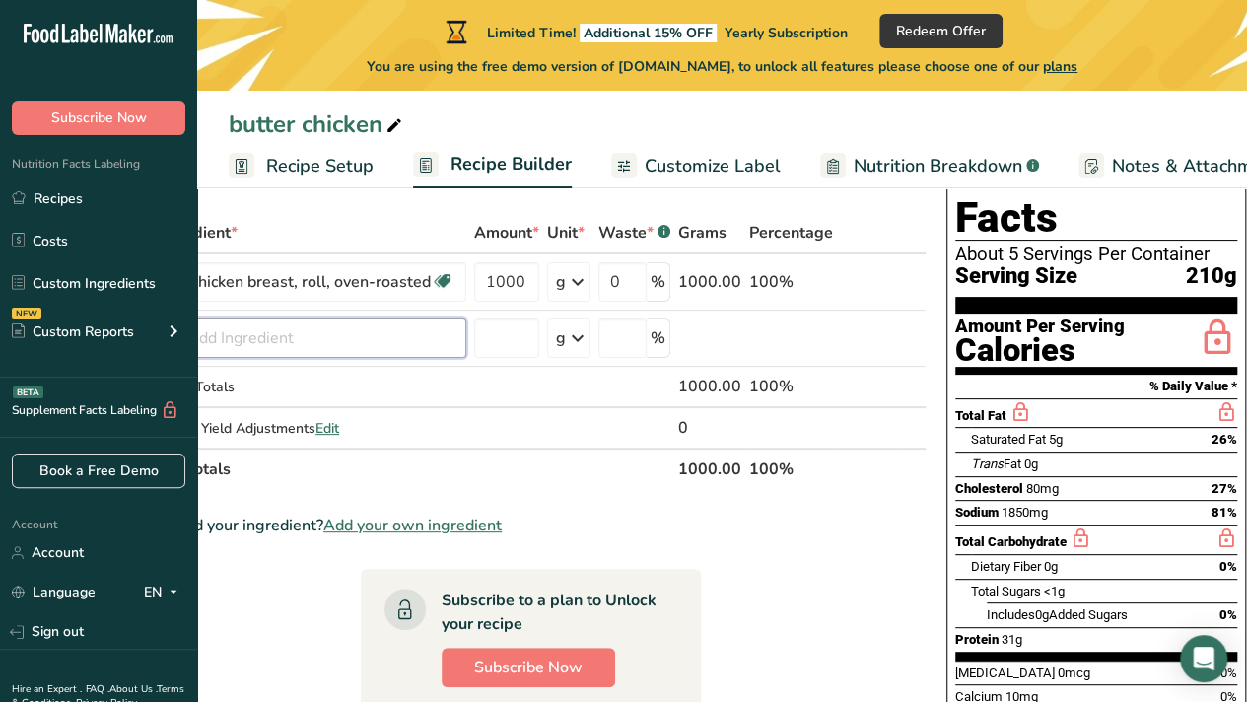
scroll to position [91, 0]
